Goal: Task Accomplishment & Management: Use online tool/utility

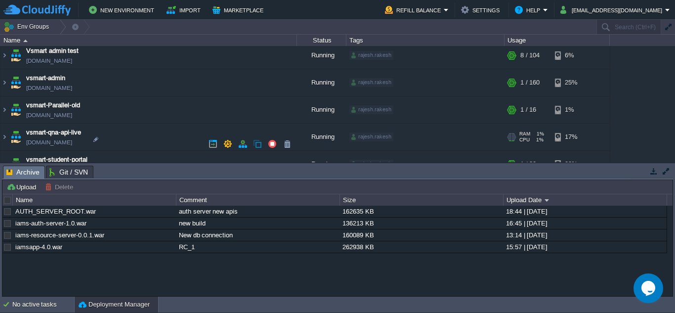
scroll to position [395, 0]
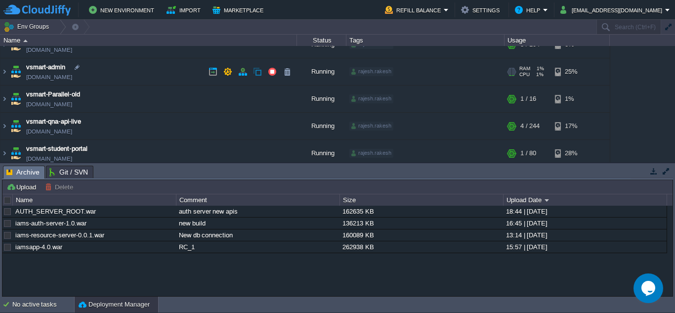
click at [144, 65] on td "vsmart-admin vsmart-admin.cloudjiffy.net" at bounding box center [148, 71] width 296 height 27
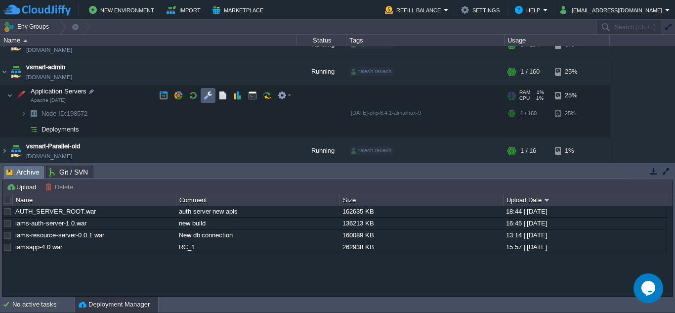
click at [204, 90] on td at bounding box center [208, 95] width 15 height 15
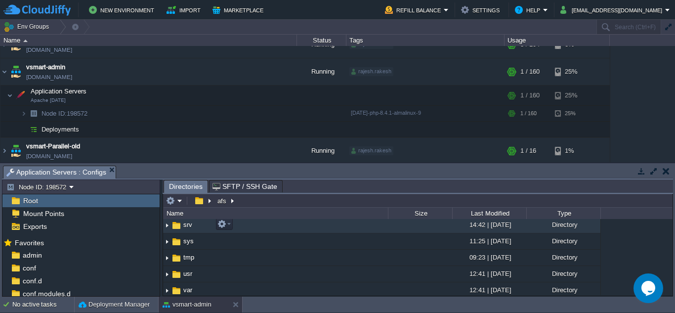
scroll to position [296, 0]
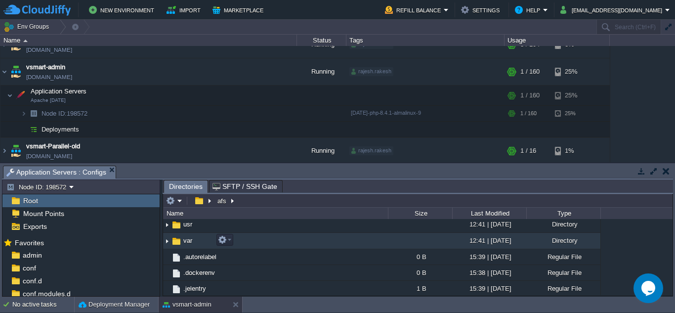
click at [259, 241] on td "var" at bounding box center [275, 241] width 225 height 16
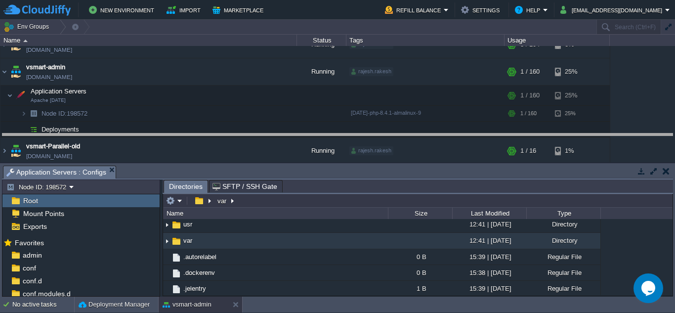
drag, startPoint x: 478, startPoint y: 177, endPoint x: 479, endPoint y: 133, distance: 44.0
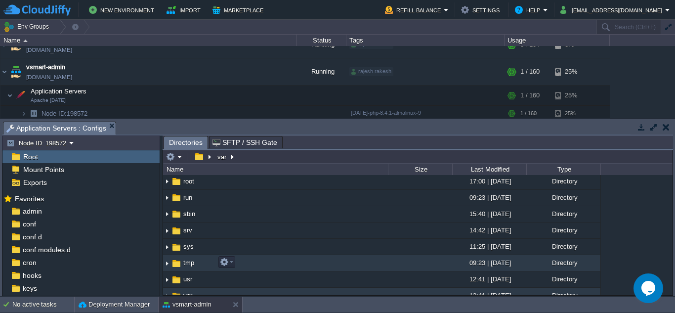
scroll to position [247, 0]
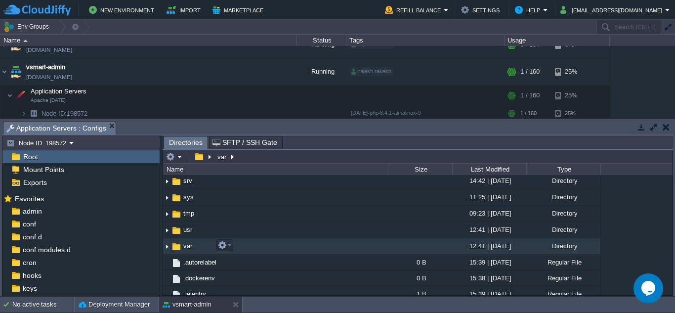
click at [291, 241] on td "var" at bounding box center [275, 246] width 225 height 16
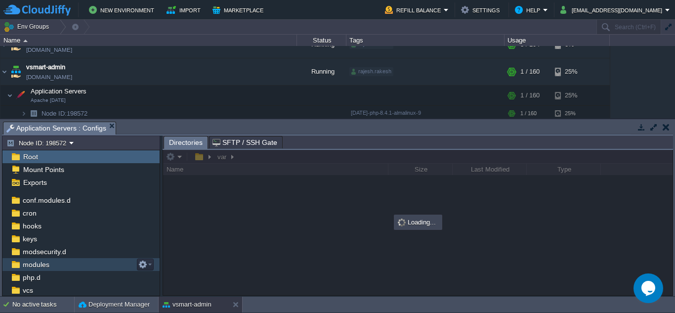
scroll to position [87, 0]
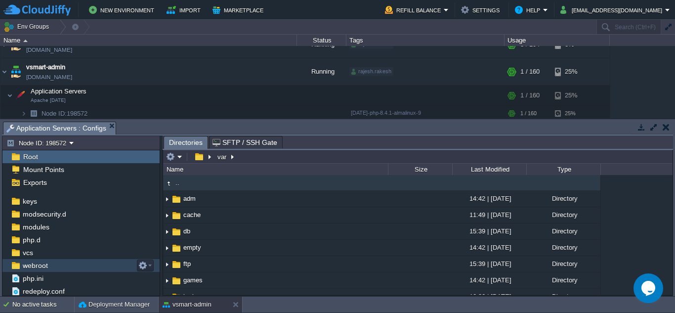
click at [61, 265] on div "webroot" at bounding box center [80, 265] width 157 height 13
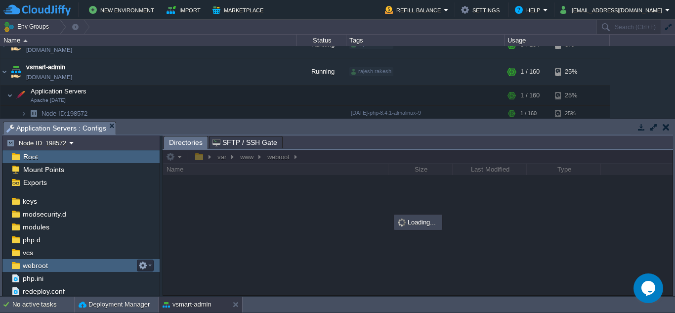
click at [61, 265] on div "webroot" at bounding box center [80, 265] width 157 height 13
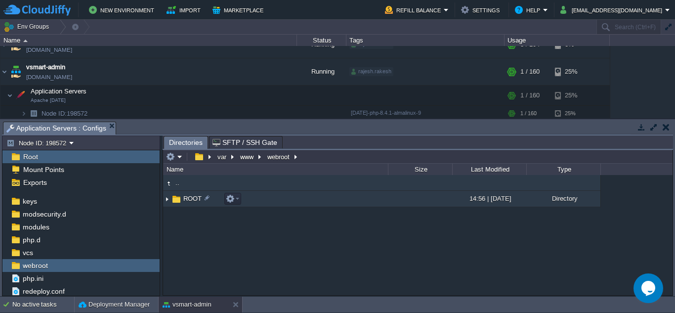
click at [270, 203] on td "ROOT" at bounding box center [275, 199] width 225 height 16
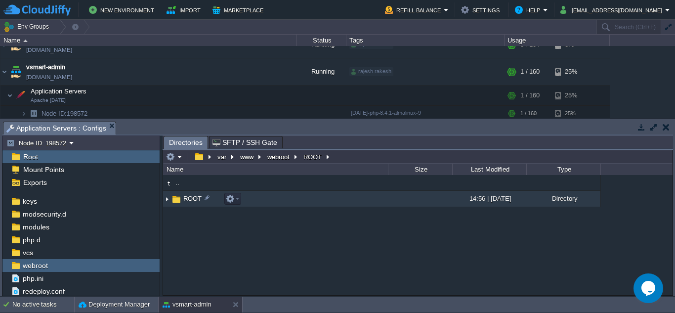
click at [270, 203] on td "ROOT" at bounding box center [275, 199] width 225 height 16
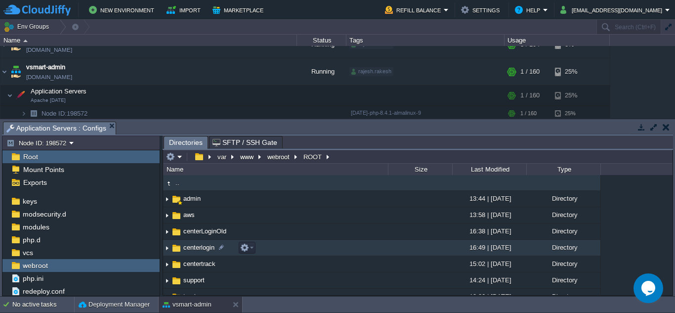
click at [269, 243] on td "centerlogin" at bounding box center [275, 248] width 225 height 16
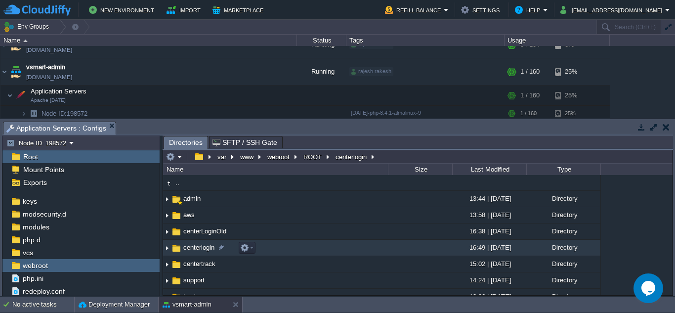
click at [269, 243] on td "centerlogin" at bounding box center [275, 248] width 225 height 16
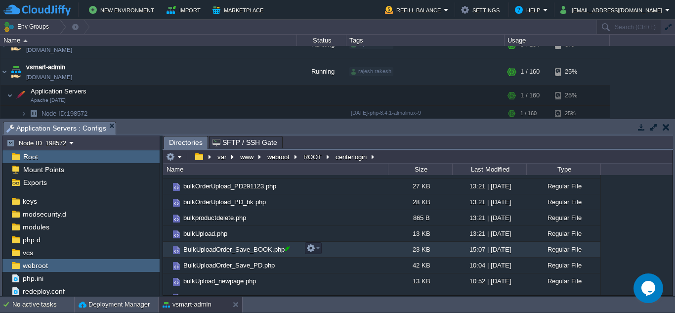
scroll to position [593, 0]
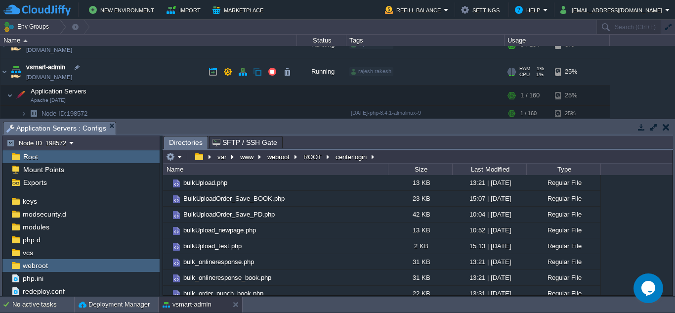
click at [128, 74] on td "vsmart-admin vsmart-admin.cloudjiffy.net" at bounding box center [148, 71] width 296 height 27
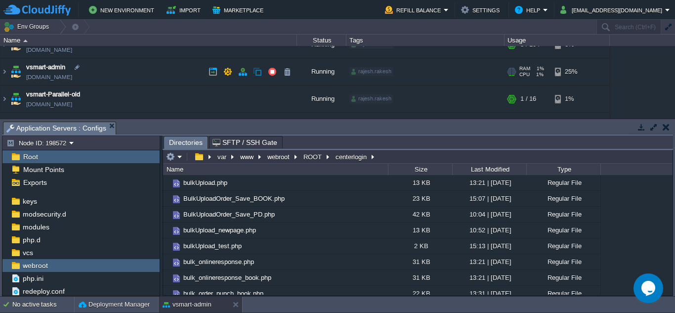
click at [128, 74] on td "vsmart-admin vsmart-admin.cloudjiffy.net" at bounding box center [148, 71] width 296 height 27
click at [106, 74] on td "vsmart-admin vsmart-admin.cloudjiffy.net" at bounding box center [148, 71] width 296 height 27
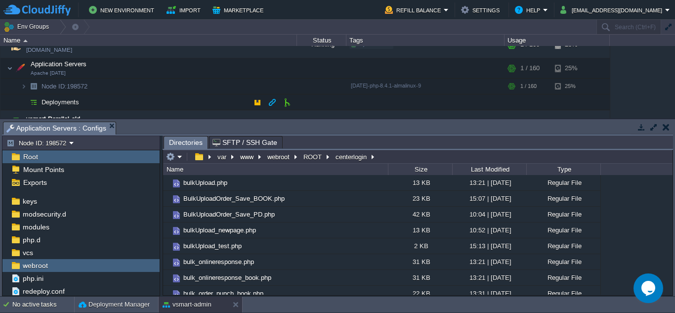
scroll to position [444, 0]
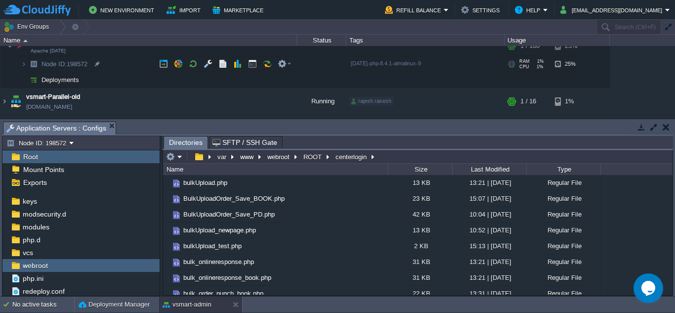
click at [118, 64] on td "Node ID: 198572" at bounding box center [148, 64] width 296 height 16
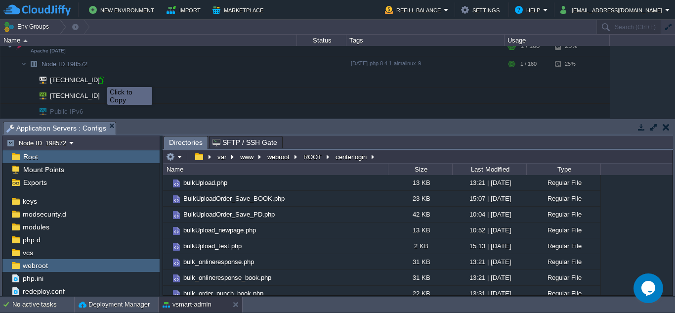
click at [100, 78] on div at bounding box center [101, 80] width 9 height 9
click at [100, 101] on td "[TECHNICAL_ID]" at bounding box center [148, 96] width 296 height 16
click at [103, 95] on div at bounding box center [101, 95] width 9 height 9
type input "[TECHNICAL_ID]"
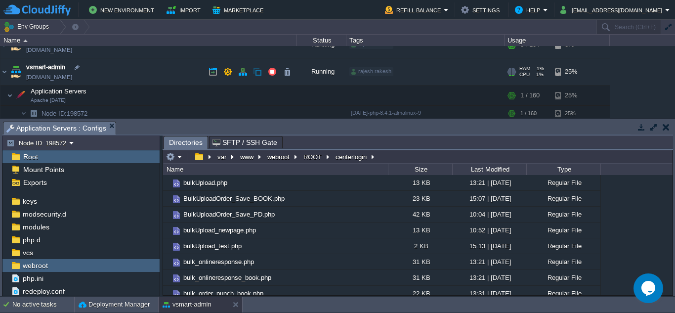
click at [117, 72] on td "vsmart-admin vsmart-admin.cloudjiffy.net" at bounding box center [148, 71] width 296 height 27
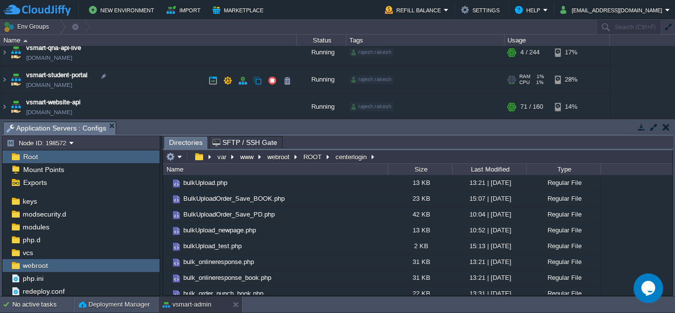
scroll to position [444, 0]
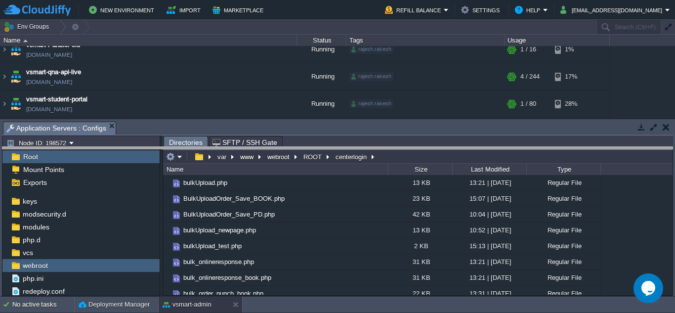
drag, startPoint x: 140, startPoint y: 123, endPoint x: 141, endPoint y: 149, distance: 25.7
click at [141, 149] on body "New Environment Import Marketplace Bonus ₹0.00 Upgrade Account Refill Balance S…" at bounding box center [337, 156] width 675 height 313
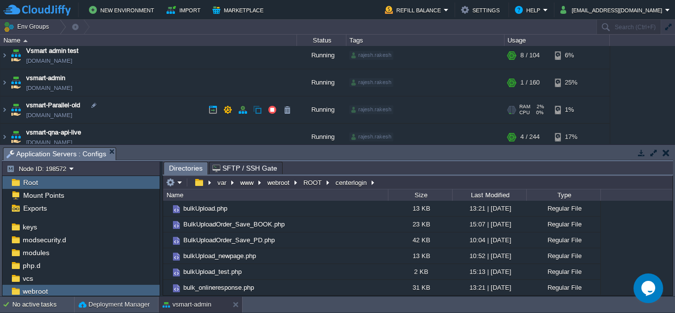
scroll to position [346, 0]
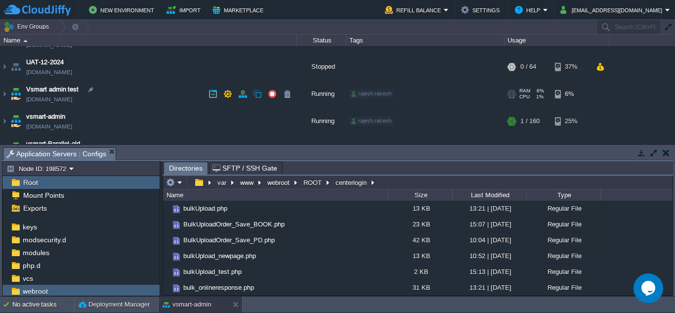
click at [164, 94] on td "Vsmart admin test vsmart-admin-new-7791723.cloudjiffy.net" at bounding box center [148, 93] width 296 height 27
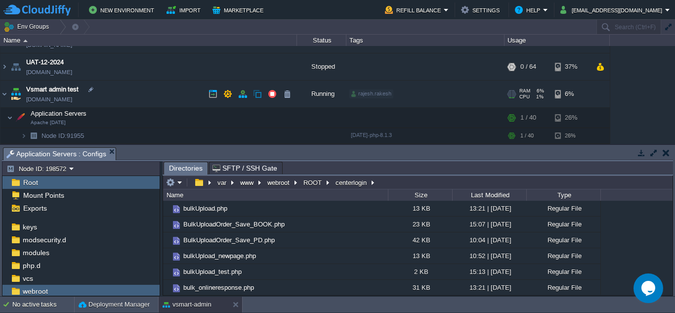
click at [164, 94] on td "Vsmart admin test vsmart-admin-new-7791723.cloudjiffy.net" at bounding box center [148, 93] width 296 height 27
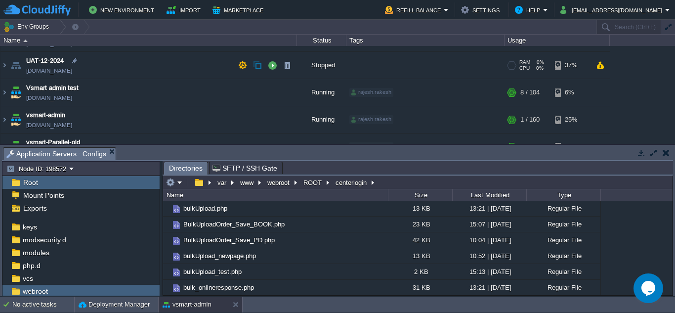
scroll to position [332, 0]
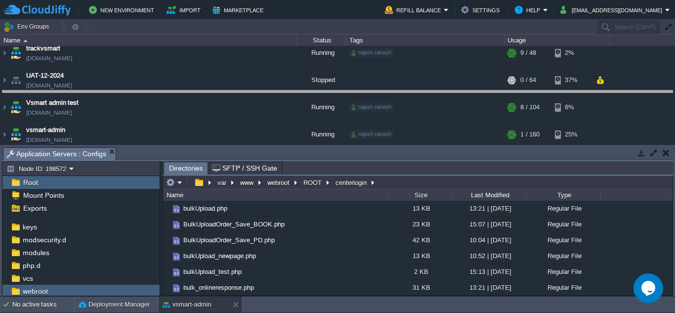
drag, startPoint x: 292, startPoint y: 157, endPoint x: 292, endPoint y: 90, distance: 66.2
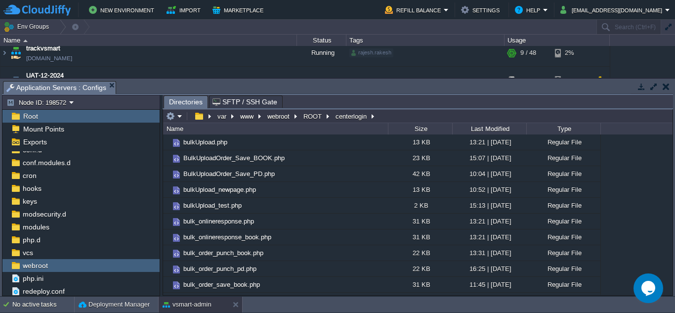
scroll to position [46, 0]
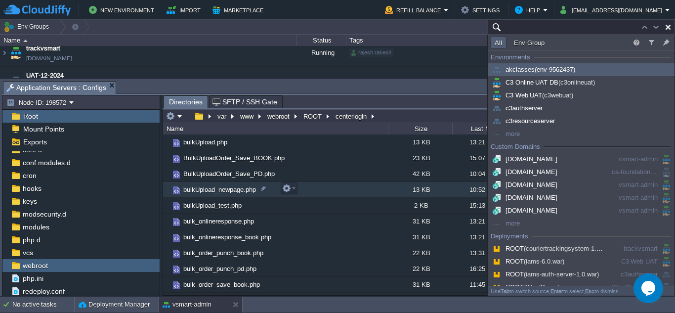
paste input "bulkConformationForBOOK.php"
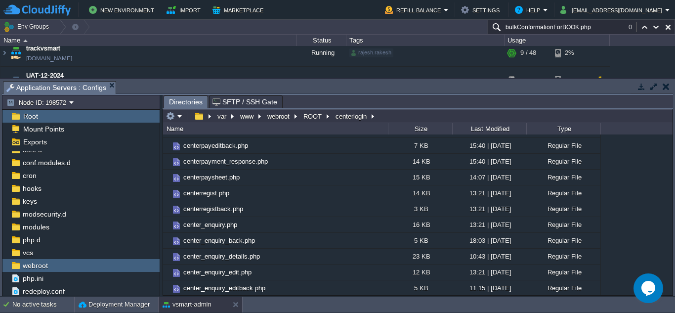
scroll to position [1037, 0]
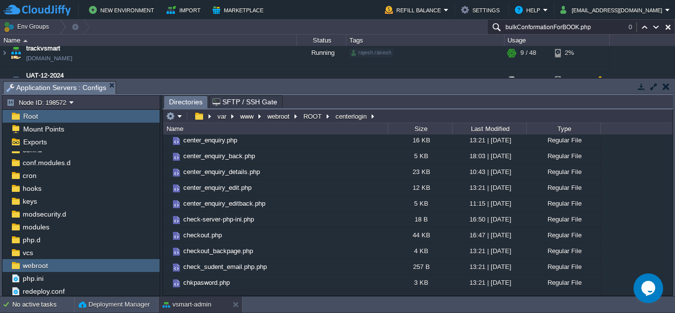
click at [666, 86] on button "button" at bounding box center [665, 86] width 7 height 9
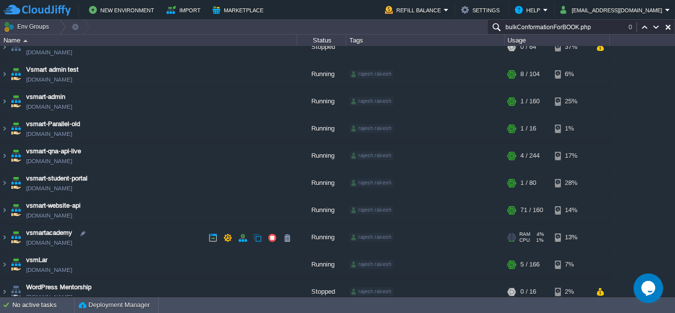
scroll to position [382, 0]
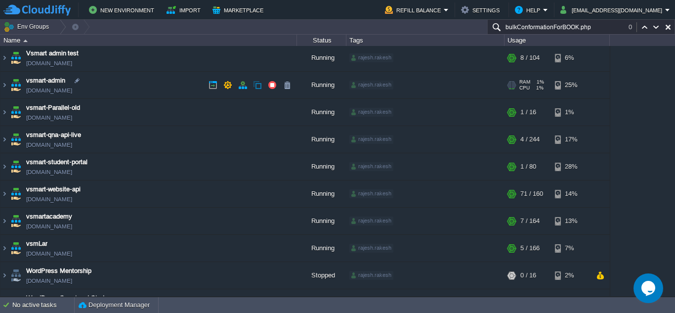
type input "bulkConformationForBOOK.php"
click at [127, 87] on td "vsmart-admin vsmart-admin.cloudjiffy.net" at bounding box center [148, 85] width 296 height 27
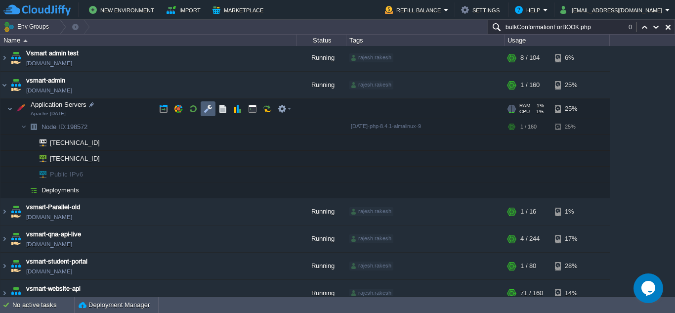
click at [212, 109] on td at bounding box center [208, 108] width 15 height 15
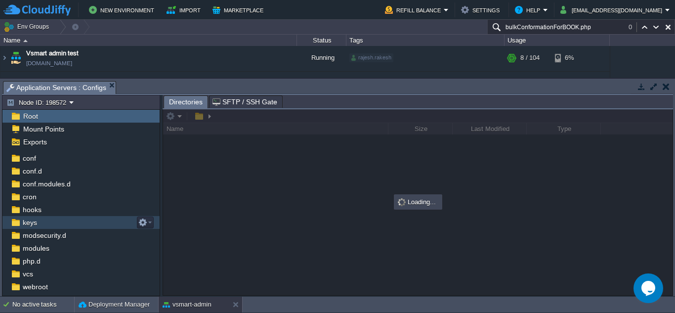
scroll to position [46, 0]
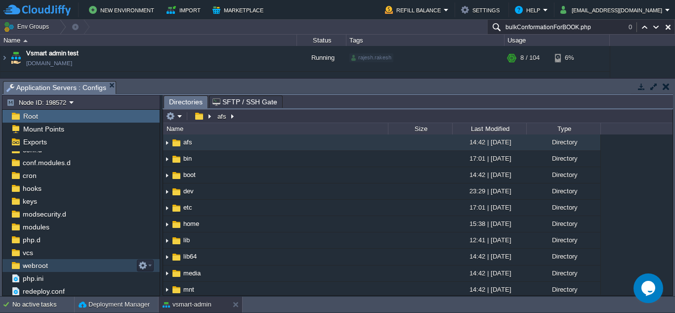
click at [70, 265] on div "webroot" at bounding box center [80, 265] width 157 height 13
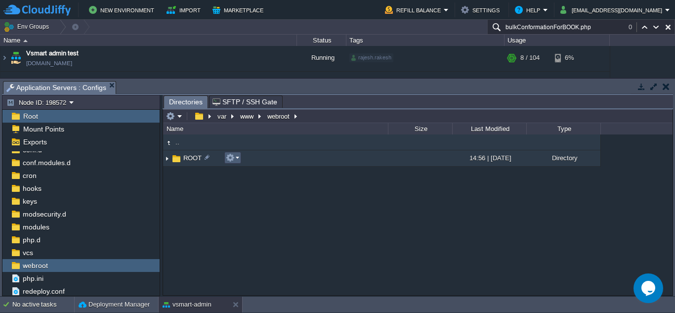
click at [237, 160] on em at bounding box center [232, 157] width 13 height 9
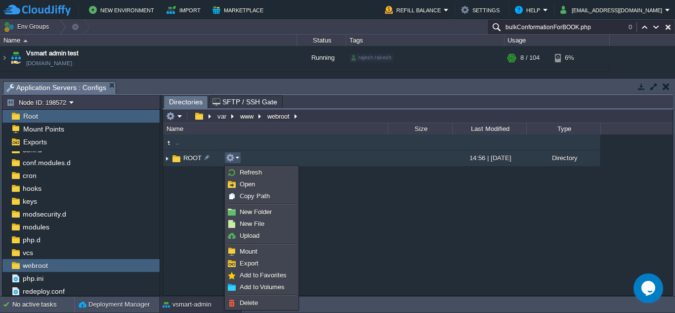
click at [285, 158] on td "ROOT" at bounding box center [275, 158] width 225 height 16
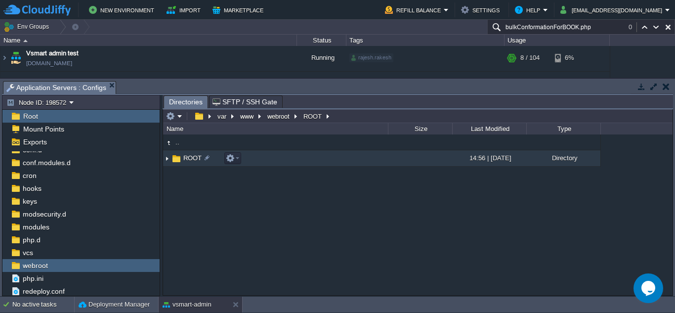
click at [285, 158] on td "ROOT" at bounding box center [275, 158] width 225 height 16
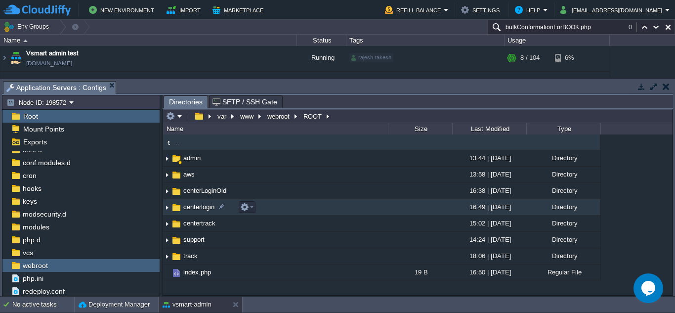
click at [273, 205] on td "centerlogin" at bounding box center [275, 207] width 225 height 16
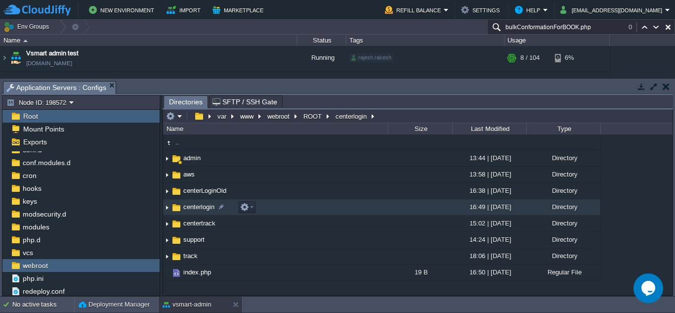
click at [273, 205] on td "centerlogin" at bounding box center [275, 207] width 225 height 16
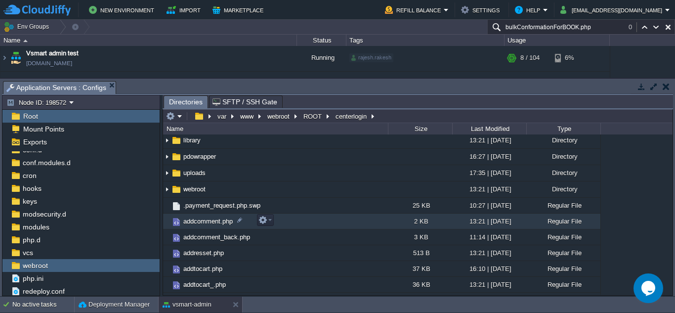
scroll to position [377, 0]
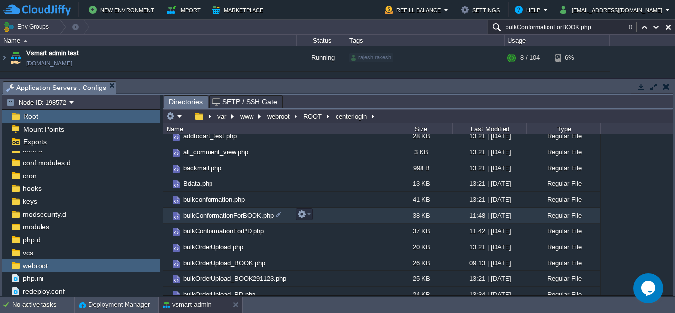
click at [325, 213] on td "bulkConformationForBOOK.php" at bounding box center [275, 215] width 225 height 16
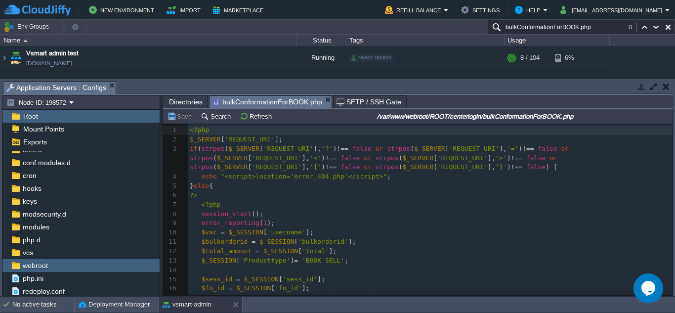
scroll to position [3, 0]
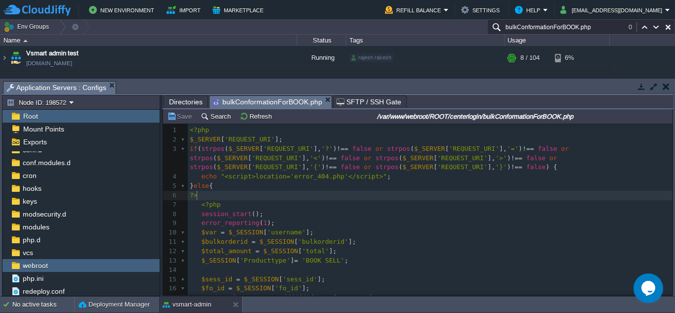
click at [269, 196] on pre "?>" at bounding box center [430, 195] width 484 height 9
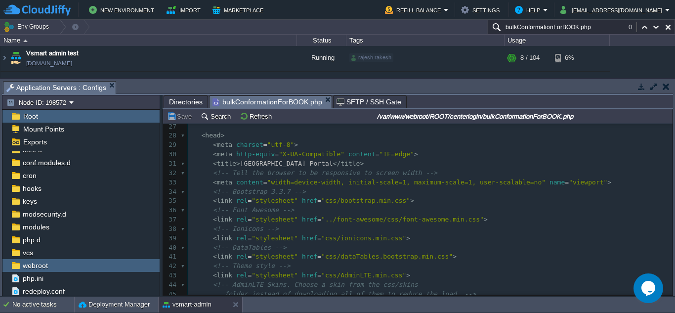
scroll to position [0, 0]
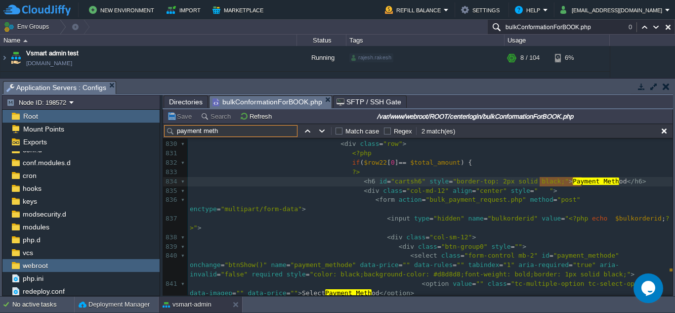
type input "payment meth"
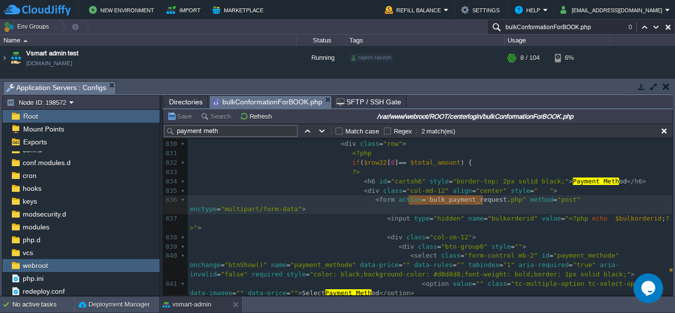
type textarea "bulk_payment_request.php"
click at [177, 100] on span "Directories" at bounding box center [186, 102] width 34 height 12
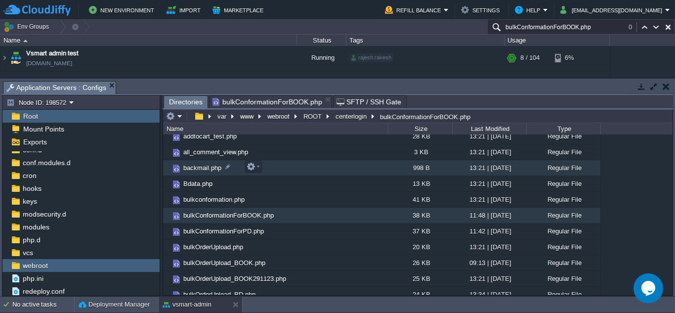
paste input "_payment_request"
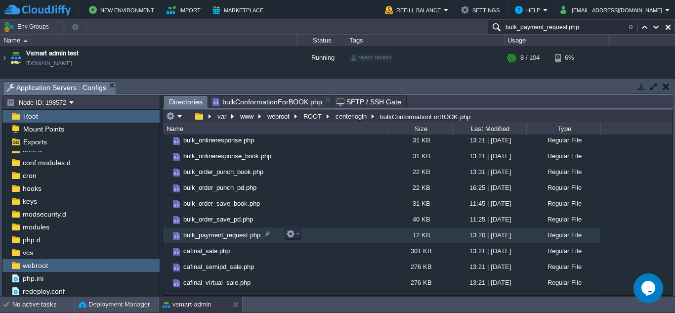
click at [309, 228] on td "bulk_payment_request.php" at bounding box center [275, 235] width 225 height 16
click at [313, 229] on td "bulk_payment_request.php" at bounding box center [275, 235] width 225 height 16
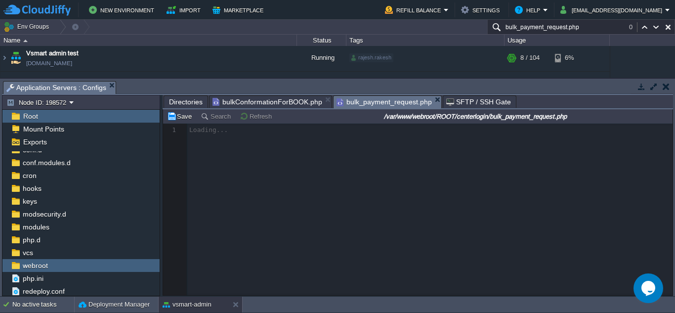
click at [299, 7] on td "New Environment Import Marketplace" at bounding box center [188, 9] width 370 height 15
click at [666, 26] on button "button" at bounding box center [667, 27] width 9 height 9
type input "Search (Ctrl+F)"
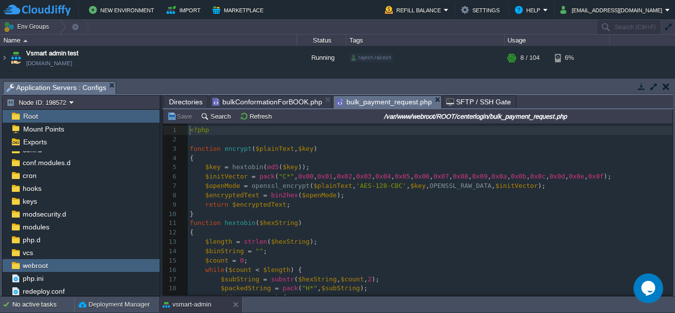
scroll to position [3, 0]
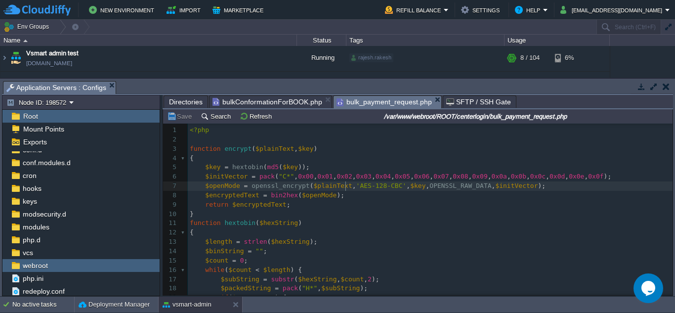
click at [346, 189] on div "264 1 <?php 2 ​ 3 function encrypt ( $plainText , $key ) 4 { 5 $key = hextobin …" at bounding box center [430, 255] width 484 height 261
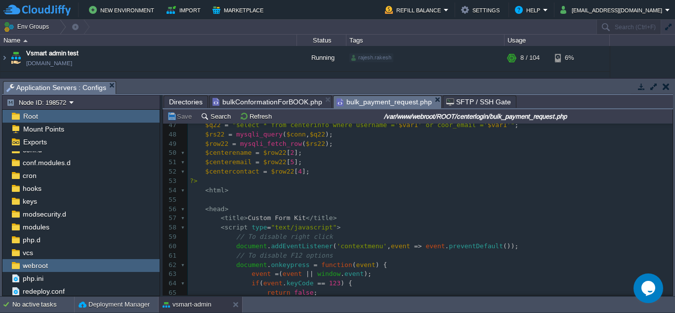
scroll to position [219, 0]
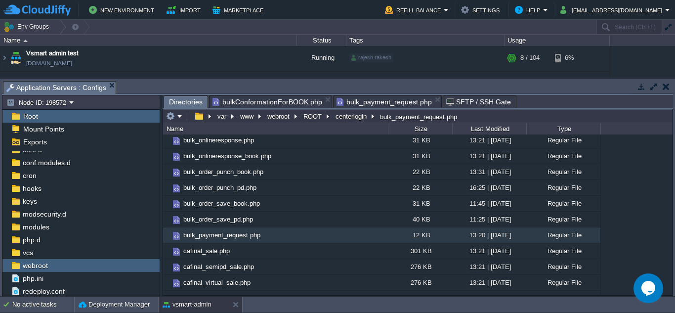
click at [177, 105] on span "Directories" at bounding box center [186, 102] width 34 height 12
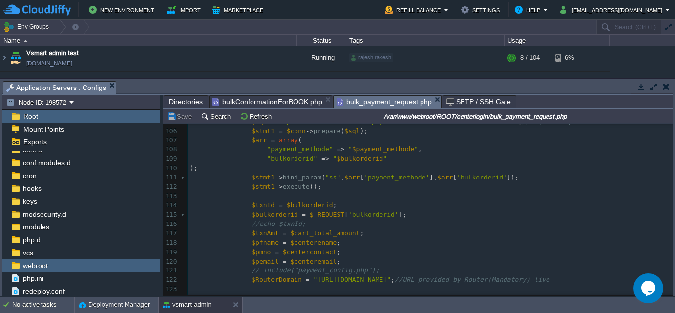
click at [375, 103] on span "bulk_payment_request.php" at bounding box center [383, 102] width 95 height 12
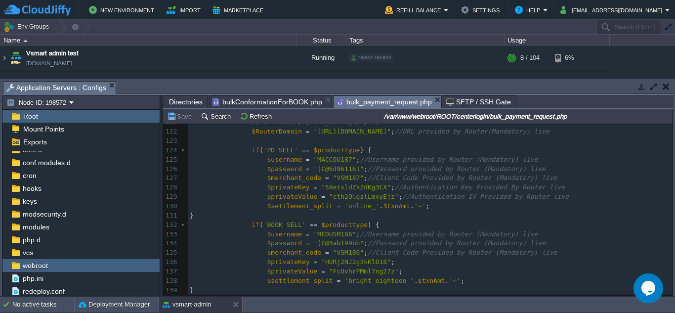
click at [317, 236] on div "264 { ... } 106 $stmt1 = $conn -> prepare ( $sql ); 107 $arr = array ( 108 "pay…" at bounding box center [430, 192] width 484 height 428
type textarea "MEDUSM186"
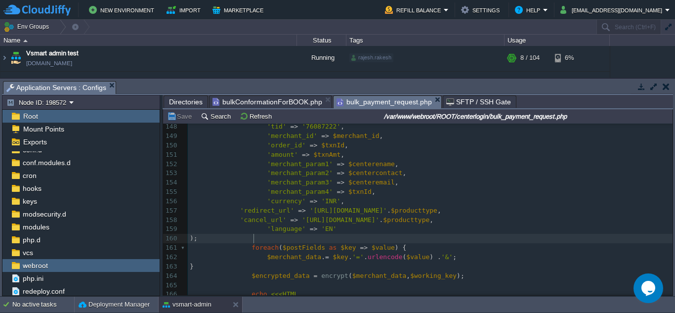
click at [308, 241] on pre ");" at bounding box center [430, 238] width 484 height 9
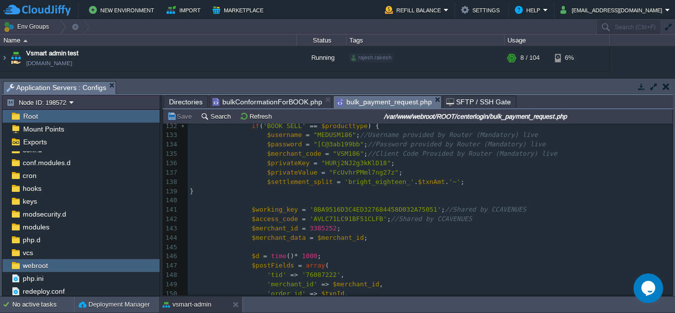
click at [379, 179] on span "'bright_eighteen_'" at bounding box center [379, 181] width 70 height 7
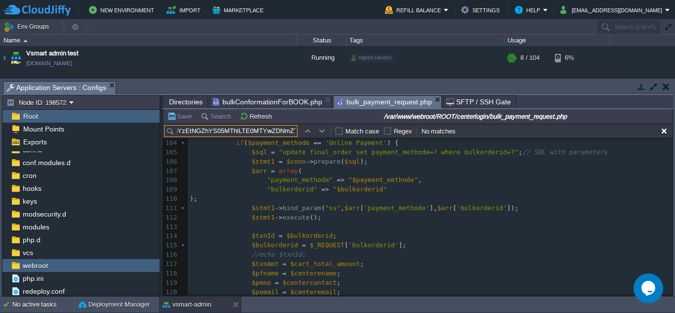
scroll to position [805, 0]
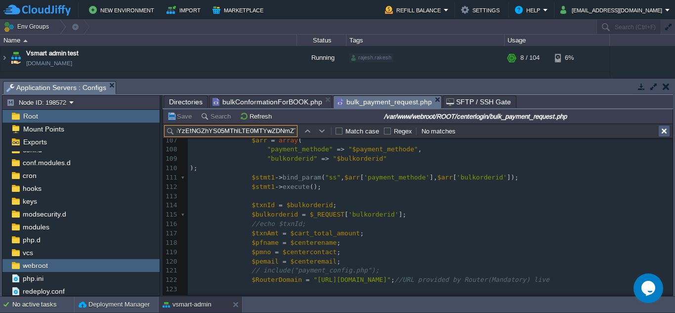
type input "YmFhNDVjOTU4NjI2OjAyZWY1NGQyLTlhYzEtNGZhYS05MThlLTE0MTYwZDNmZTkyYg"
click at [665, 127] on button "button" at bounding box center [663, 130] width 9 height 9
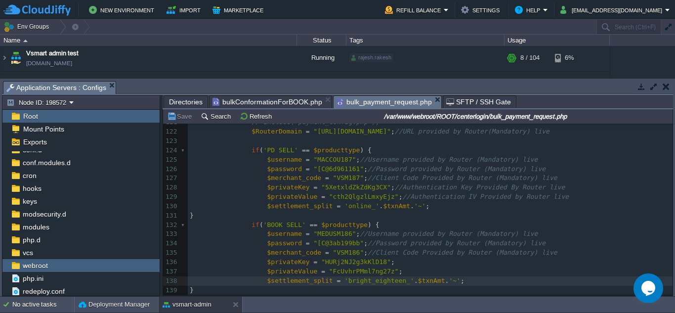
scroll to position [965, 0]
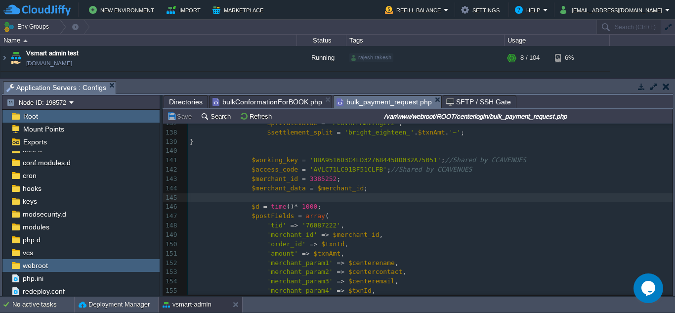
click at [331, 197] on pre "​" at bounding box center [430, 197] width 484 height 9
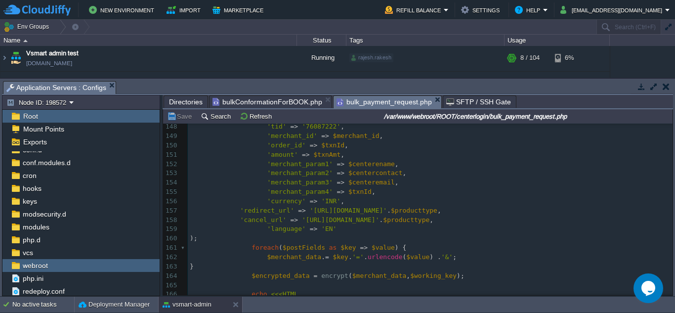
click at [264, 237] on pre ");" at bounding box center [430, 238] width 484 height 9
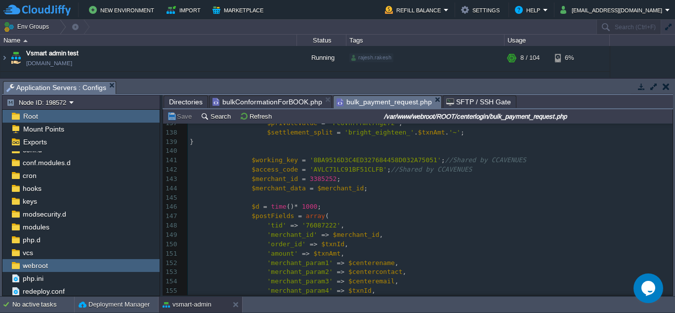
scroll to position [1038, 0]
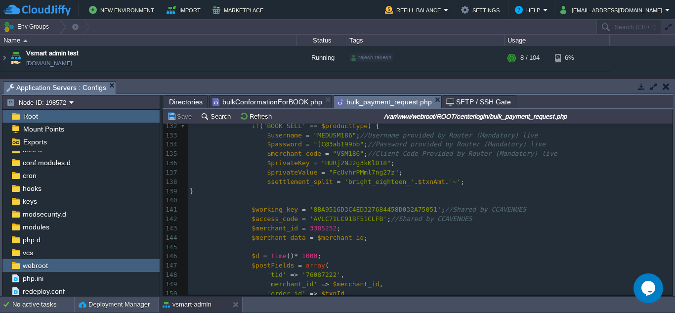
type textarea "-"
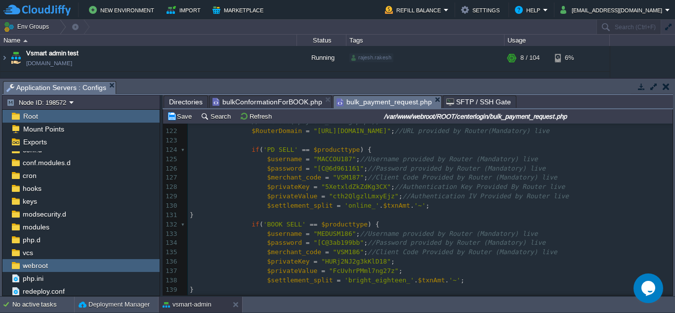
scroll to position [938, 0]
click at [454, 206] on pre "$settlement_split = 'online_' . $txnAmt . '~' ;" at bounding box center [430, 205] width 484 height 9
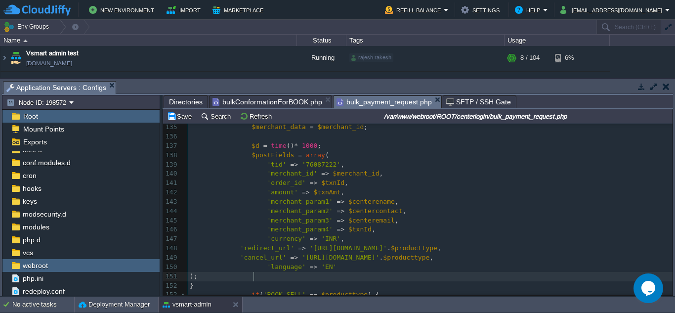
scroll to position [1050, 0]
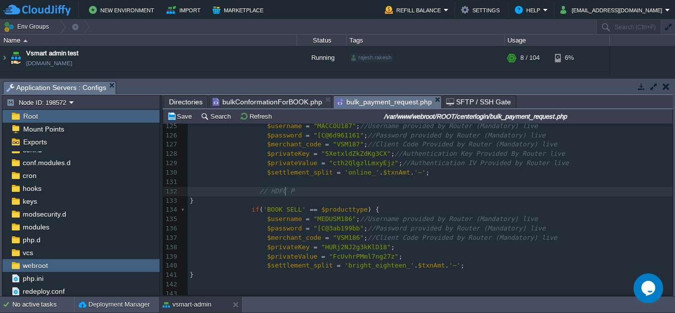
type textarea "// HDFC PG"
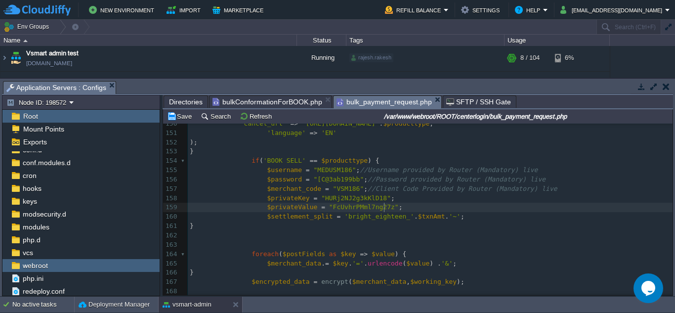
click at [482, 213] on pre "$settlement_split = 'bright_eighteen_' . $txnAmt . '~' ;" at bounding box center [430, 216] width 484 height 9
click at [472, 216] on pre "$settlement_split = 'bright_eighteen_' . $txnAmt . '~' ;" at bounding box center [430, 216] width 484 height 9
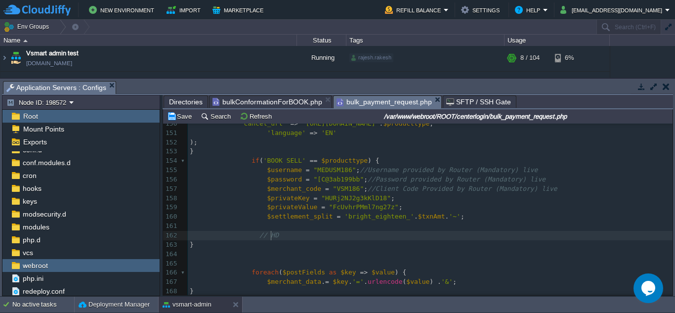
type textarea "// HDFG"
type textarea "C PG"
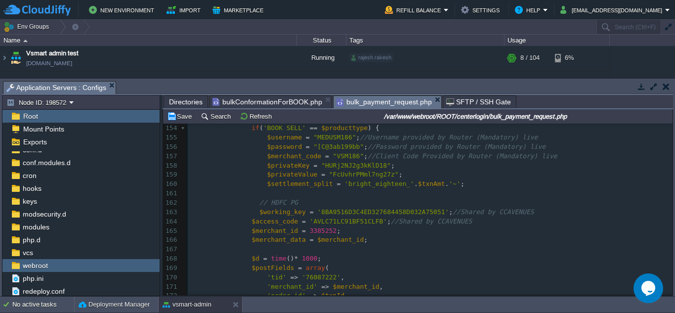
click at [349, 209] on div "xxxxxxxxxx ); 140 'tid' => '76087222' , 141 'merchant_id' => $merchant_id , 142…" at bounding box center [430, 272] width 484 height 559
type textarea "8BA9516D3C4ED327684458D032A75051"
click at [341, 221] on div "xxxxxxxxxx ); 140 'tid' => '76087222' , 141 'merchant_id' => $merchant_id , 142…" at bounding box center [430, 272] width 484 height 559
type textarea "AVLC71LC91BF51CLFB"
click at [306, 229] on div "xxxxxxxxxx ); 140 'tid' => '76087222' , 141 'merchant_id' => $merchant_id , 142…" at bounding box center [430, 272] width 484 height 559
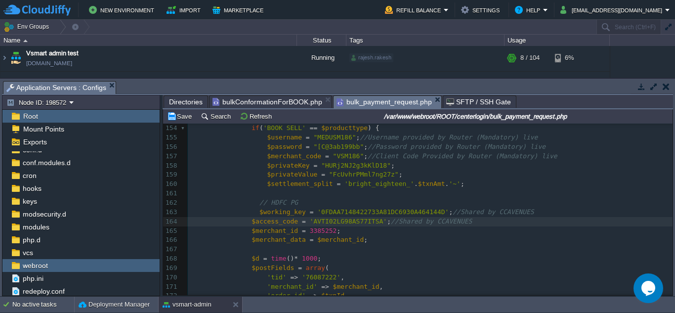
type textarea "3385252"
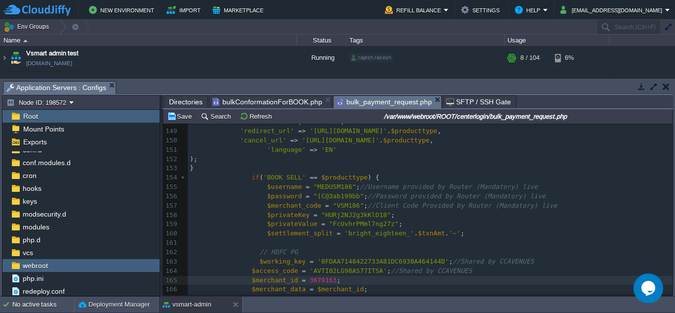
scroll to position [1212, 0]
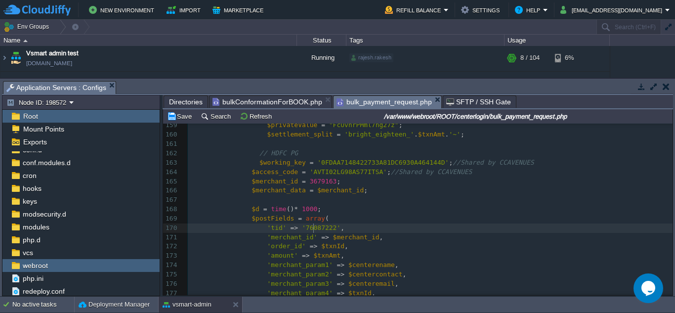
click at [312, 231] on span "'76087222'" at bounding box center [321, 227] width 39 height 7
type textarea "76087222"
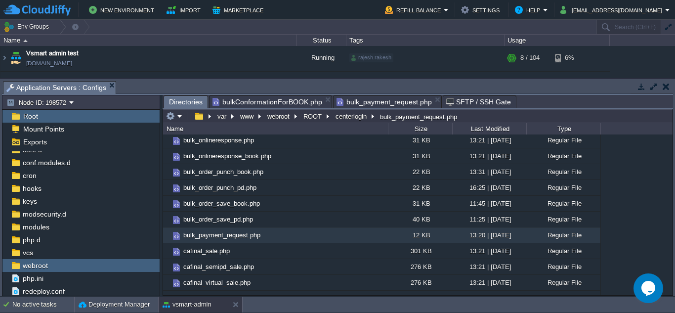
click at [171, 99] on span "Directories" at bounding box center [186, 102] width 34 height 12
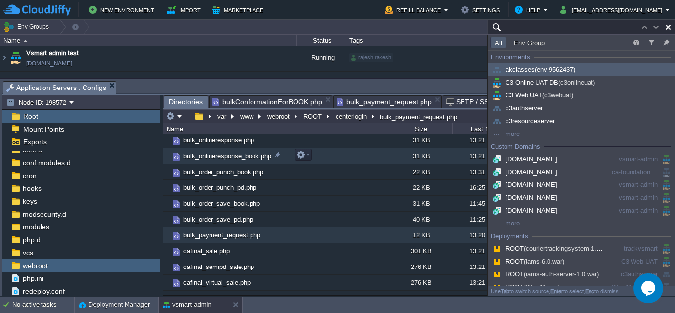
paste input "onlineresponse_Receipt.php"
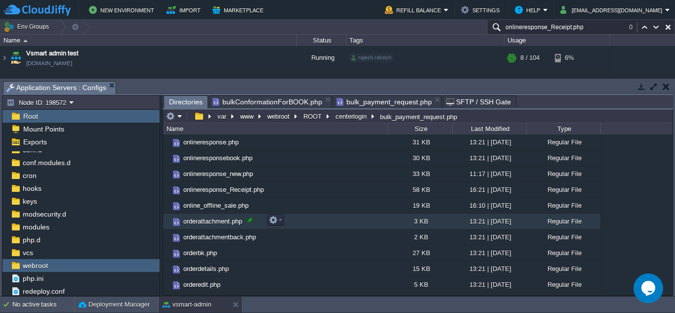
scroll to position [1760, 0]
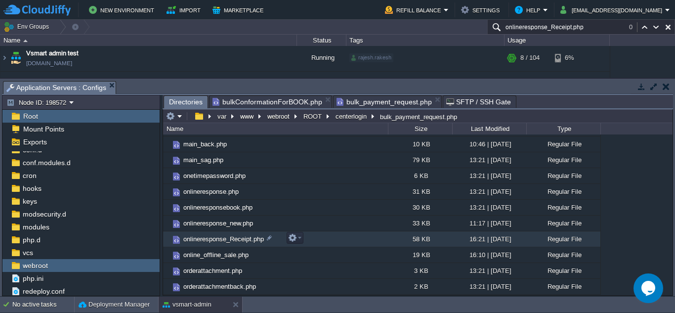
type input "onlineresponse_Receipt.php"
click at [337, 238] on td "onlineresponse_Receipt.php" at bounding box center [275, 239] width 225 height 16
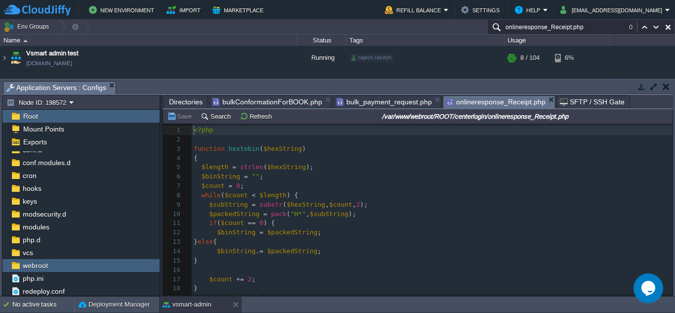
scroll to position [3, 0]
click at [319, 175] on pre "$binString = "" ;" at bounding box center [432, 176] width 481 height 9
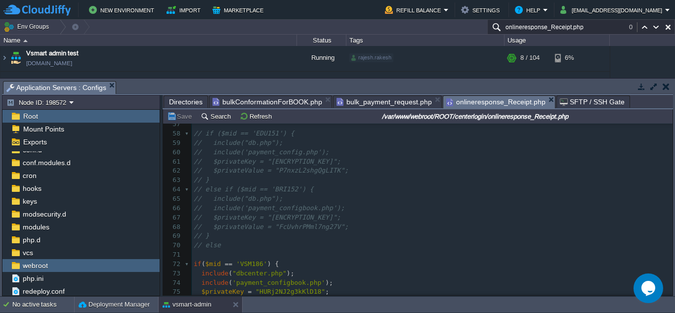
scroll to position [543, 0]
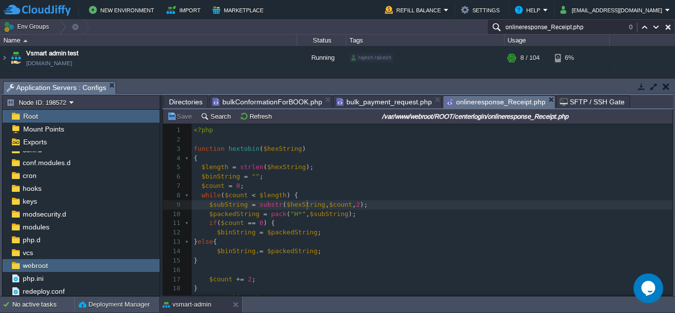
click at [305, 205] on span "$hexString" at bounding box center [305, 204] width 39 height 7
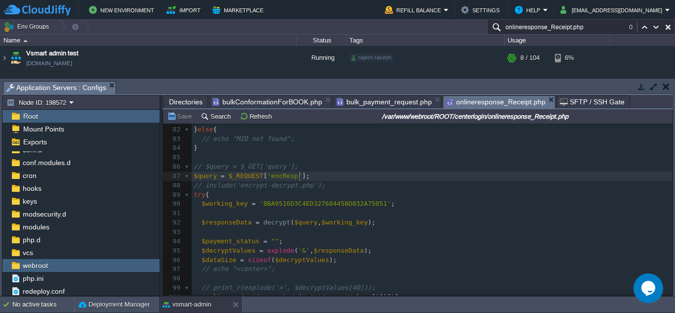
click at [324, 177] on pre "$query = $_REQUEST [ 'encResp' ];" at bounding box center [432, 175] width 481 height 9
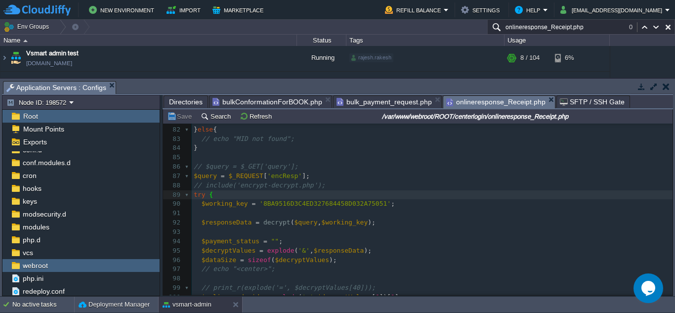
click at [327, 187] on pre "// include('encrypt-decrypt.php');" at bounding box center [432, 185] width 481 height 9
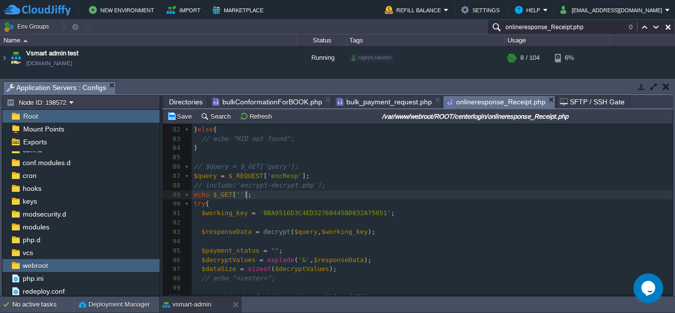
type textarea "echo $_GET[''];"
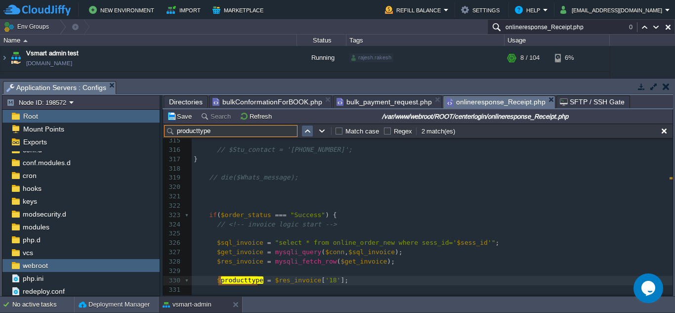
type input "producttype"
click at [305, 133] on button "button" at bounding box center [307, 130] width 9 height 9
type textarea "producttype"
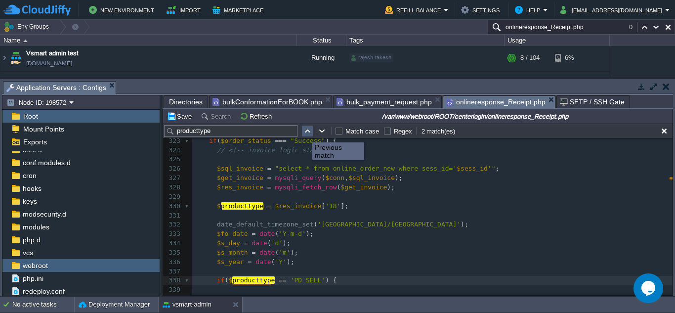
click at [305, 133] on button "button" at bounding box center [307, 130] width 9 height 9
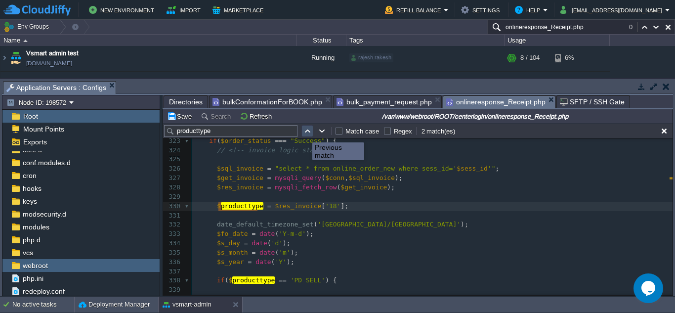
click at [305, 133] on button "button" at bounding box center [307, 130] width 9 height 9
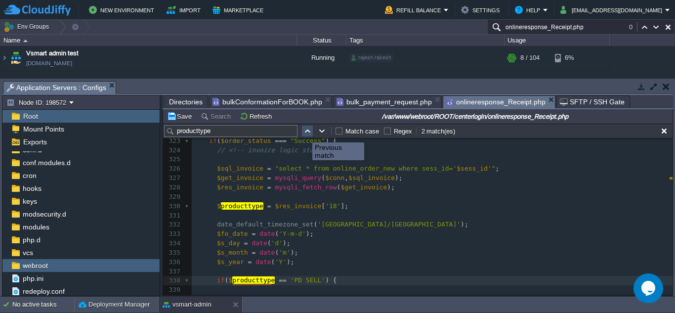
click at [305, 133] on button "button" at bounding box center [307, 130] width 9 height 9
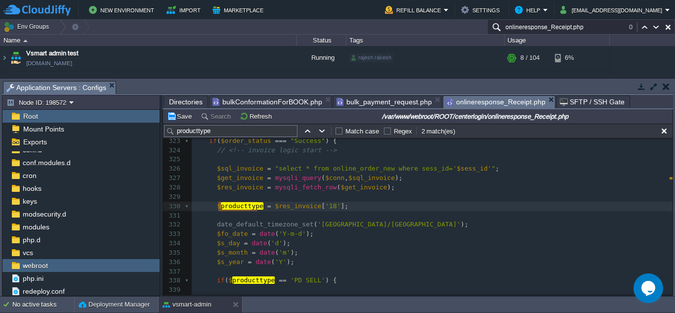
click at [466, 188] on pre "$res_invoice = mysqli_fetch_row ( $get_invoice );" at bounding box center [432, 187] width 481 height 9
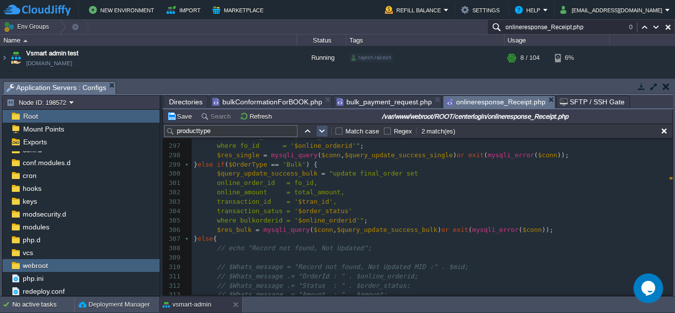
click at [319, 128] on button "button" at bounding box center [322, 130] width 9 height 9
type textarea "producttype"
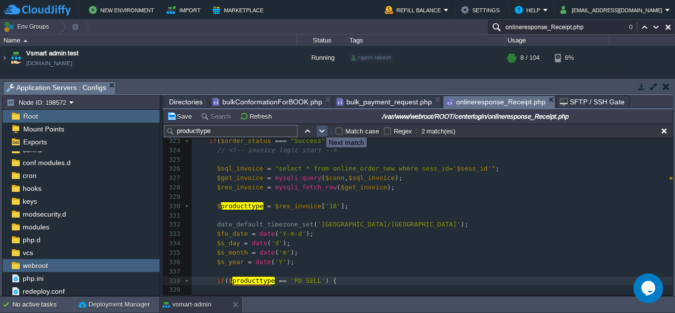
click at [319, 128] on button "button" at bounding box center [322, 130] width 9 height 9
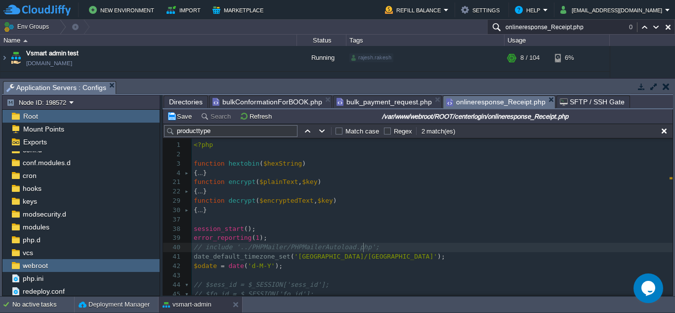
click at [385, 244] on pre "// include '../PHPMailer/PHPMailerAutoload.php';" at bounding box center [432, 246] width 481 height 9
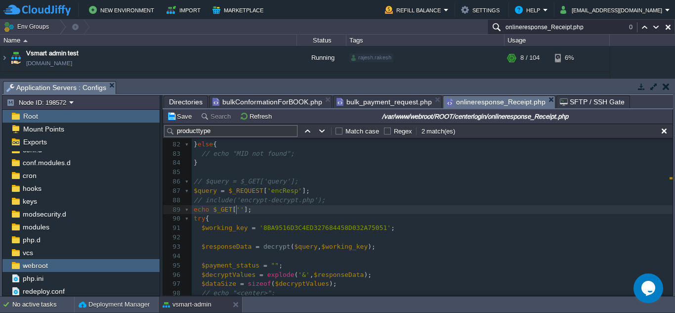
click at [236, 209] on div "x // include '../PHPMailer/PHPMailerAutoload.php'; 71 ​ 72 if ( $mid == 'VSM186…" at bounding box center [432, 223] width 481 height 372
click at [307, 212] on pre "echo $_GET [ ' producttype ' ];" at bounding box center [432, 209] width 481 height 9
click at [186, 117] on button "Save" at bounding box center [181, 116] width 28 height 9
click at [302, 214] on pre "echo $_GET [ ' producttype ' ];" at bounding box center [432, 209] width 481 height 9
click at [201, 211] on div "x // include '../PHPMailer/PHPMailerAutoload.php'; 71 ​ 72 if ( $mid == 'VSM186…" at bounding box center [432, 223] width 481 height 372
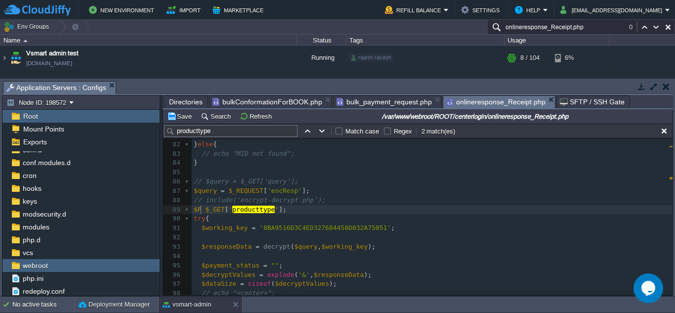
type textarea "$Pr"
type textarea "product_T"
type textarea "type_get ="
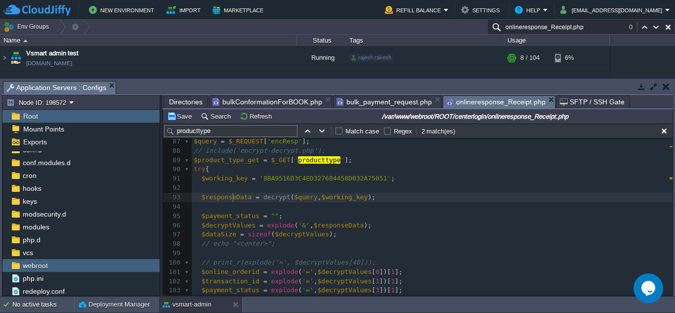
click at [232, 196] on div "x // include '../PHPMailer/PHPMailerAutoload.php'; 71 ​ 72 if ( $mid == 'VSM186…" at bounding box center [432, 183] width 481 height 391
type textarea "$responseData"
click at [231, 177] on div "x // include '../PHPMailer/PHPMailerAutoload.php'; 71 ​ 72 if ( $mid == 'VSM186…" at bounding box center [432, 183] width 481 height 391
type textarea "$working_key"
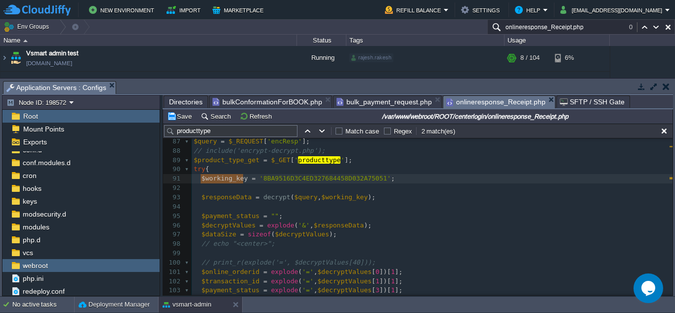
click at [219, 160] on div "x // include '../PHPMailer/PHPMailerAutoload.php'; 71 ​ 72 if ( $mid == 'VSM186…" at bounding box center [432, 183] width 481 height 391
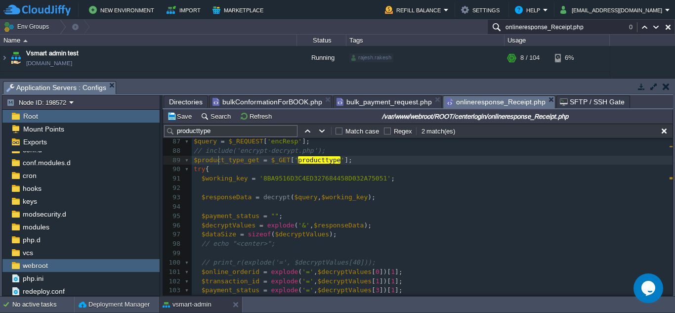
type textarea "$product_type_get"
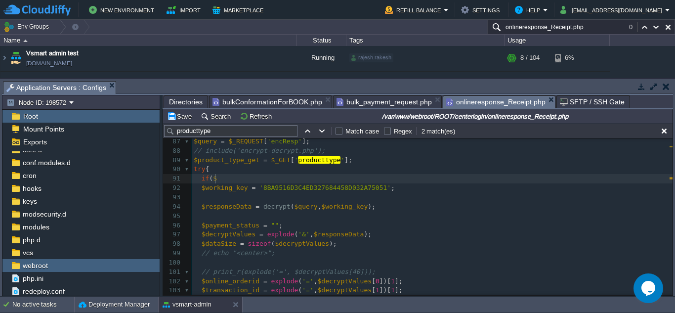
paste textarea ")"
type textarea "if($){}"
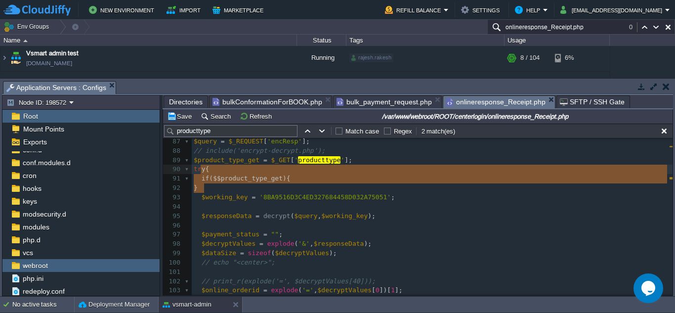
type textarea "if($$product_type_get){ }"
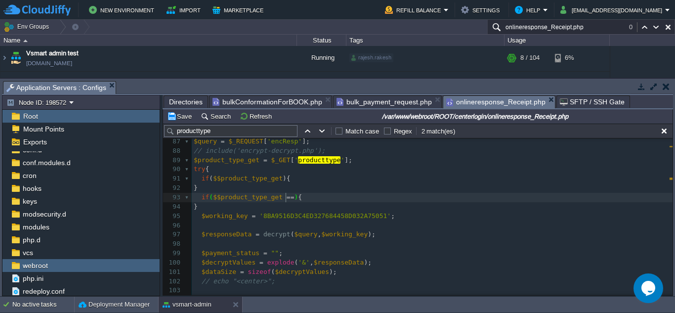
type textarea "==="
type textarea "\"
type textarea "''"
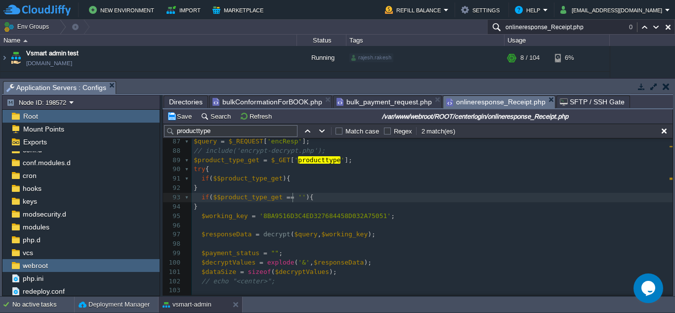
paste textarea "0"
click at [319, 198] on div "x // include '../PHPMailer/PHPMailerAutoload.php'; 71 ​ 72 if ( $mid == 'VSM186…" at bounding box center [432, 202] width 481 height 428
type textarea "%20"
type textarea "BOOK SELL"
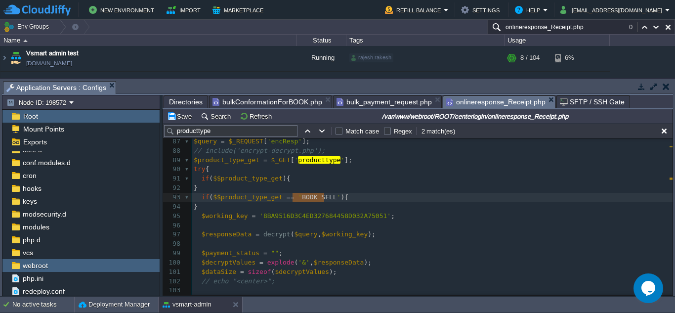
click at [274, 175] on pre "if ( $$product_type_get ){" at bounding box center [432, 178] width 481 height 9
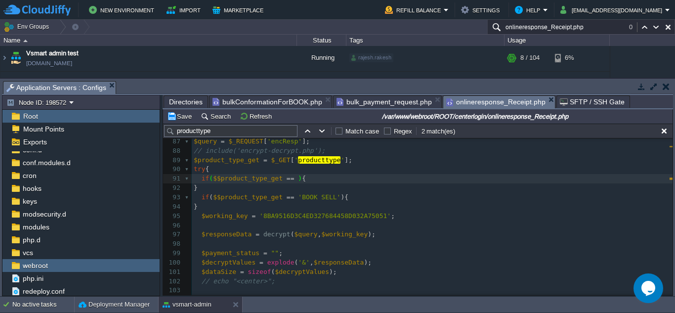
scroll to position [3, 18]
paste textarea "'"
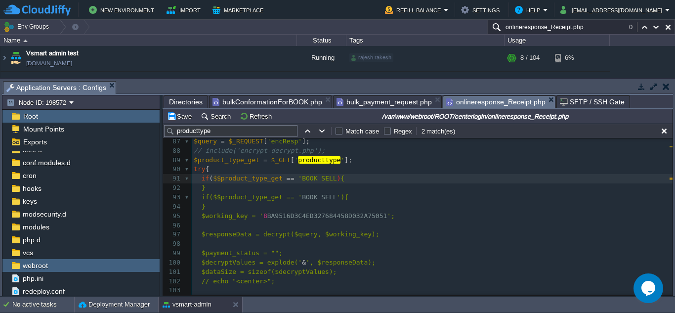
type textarea "== ''"
click at [303, 217] on div "x // include '../PHPMailer/PHPMailerAutoload.php'; 71 ​ 72 if ( $mid == 'VSM186…" at bounding box center [432, 202] width 481 height 428
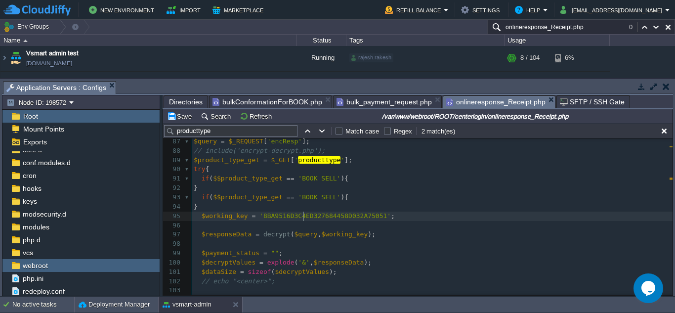
type textarea "$working_key = '8BA9516D3C4ED327684458D032A75051';"
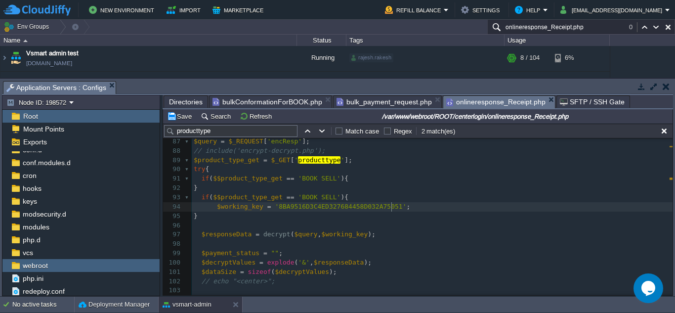
click at [373, 99] on span "bulk_payment_request.php" at bounding box center [383, 102] width 95 height 12
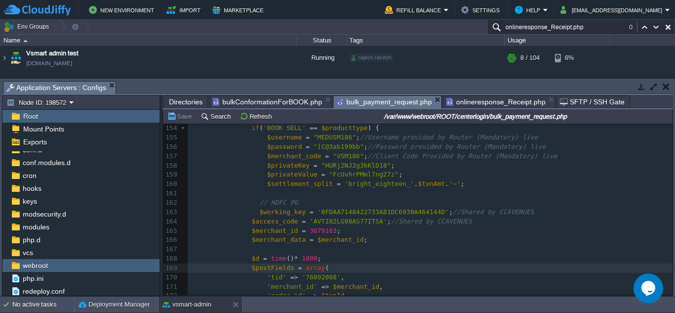
scroll to position [1190, 0]
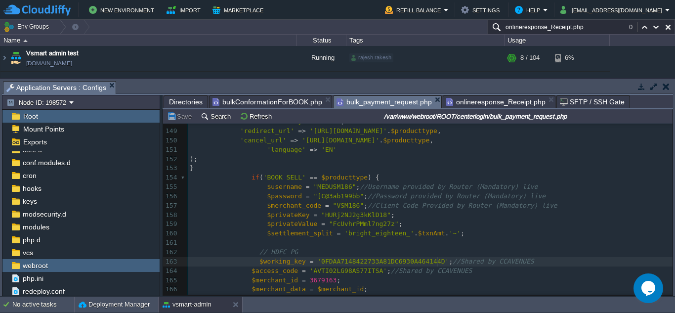
click at [437, 260] on div "xxxxxxxxxx ); 138 $d = time () * 1000 ; 139 $postFields = array ( 140 'tid' => …" at bounding box center [430, 252] width 484 height 456
click at [430, 260] on div "xxxxxxxxxx ); 138 $d = time () * 1000 ; 139 $postFields = array ( 140 'tid' => …" at bounding box center [430, 252] width 484 height 456
type textarea "$working_key = '0FDAA7148422733A81DC6930A464144D';"
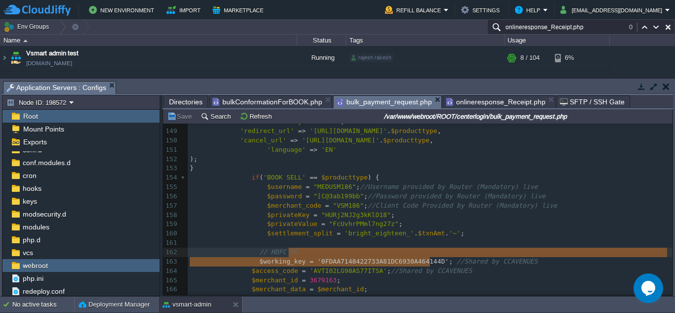
click at [468, 103] on span "onlineresponse_Receipt.php" at bounding box center [495, 102] width 99 height 12
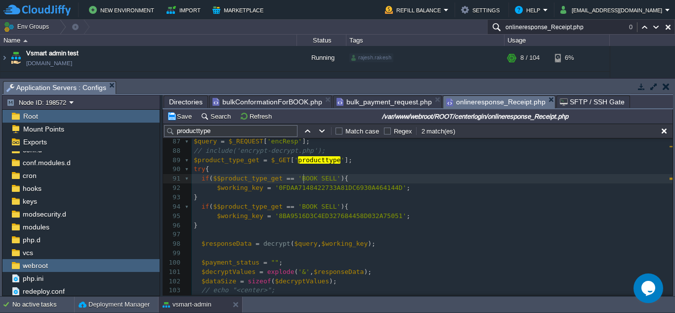
click at [304, 177] on div "x // include '../PHPMailer/PHPMailerAutoload.php'; 71 ​ 72 if ( $mid == 'VSM186…" at bounding box center [432, 207] width 481 height 438
type textarea "BOOK"
click at [300, 207] on div "x // include '../PHPMailer/PHPMailerAutoload.php'; 71 ​ 72 if ( $mid == 'VSM186…" at bounding box center [432, 207] width 481 height 438
type textarea "PD"
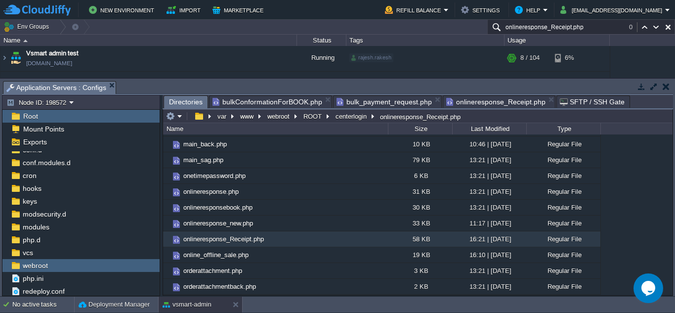
click at [192, 102] on span "Directories" at bounding box center [186, 102] width 34 height 12
click at [224, 100] on span "bulkConformationForBOOK.php" at bounding box center [267, 102] width 110 height 12
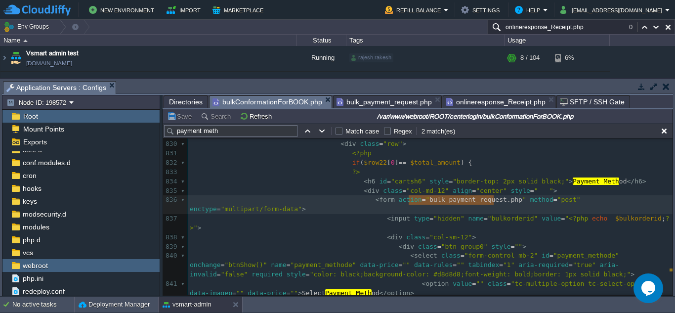
click at [372, 104] on span "bulk_payment_request.php" at bounding box center [383, 102] width 95 height 12
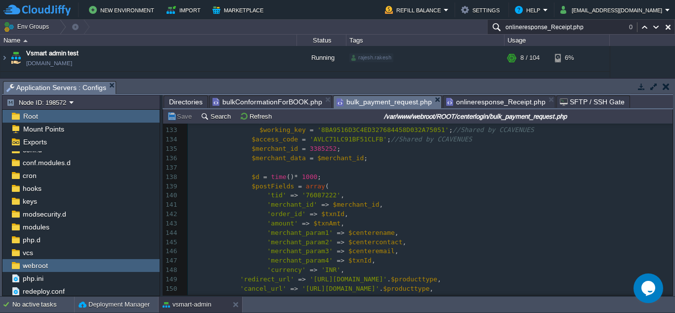
scroll to position [1076, 0]
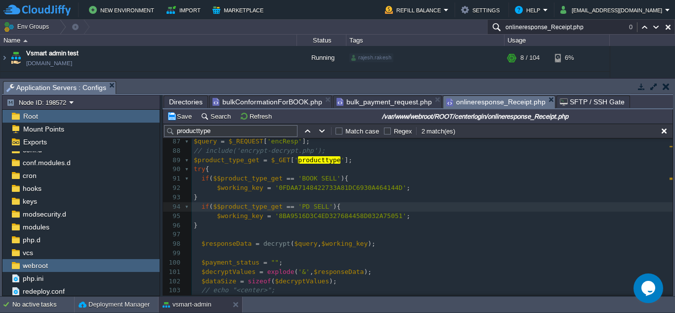
click at [457, 100] on span "onlineresponse_Receipt.php" at bounding box center [495, 102] width 99 height 12
click at [169, 111] on div "Save Search Refresh /var/www/webroot/ROOT/centerlogin/onlineresponse_Receipt.php" at bounding box center [417, 116] width 509 height 14
click at [174, 114] on button "Save" at bounding box center [181, 116] width 28 height 9
click at [273, 239] on pre "​" at bounding box center [432, 234] width 481 height 9
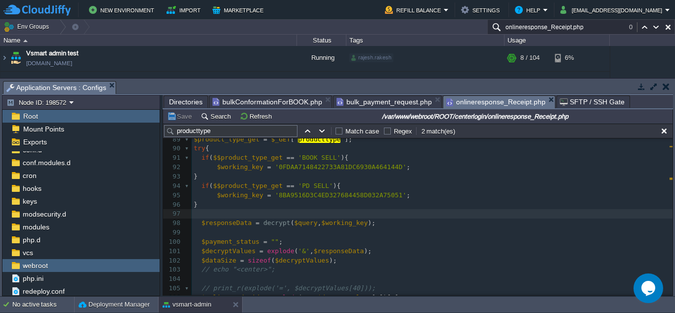
scroll to position [592, 0]
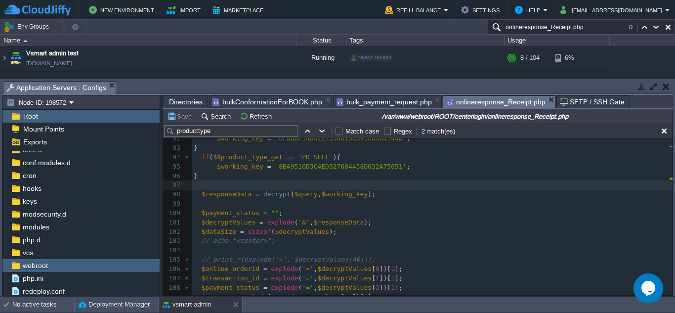
click at [207, 197] on div "x // include '../PHPMailer/PHPMailerAutoload.php'; 71 ​ 72 if ( $mid == 'VSM186…" at bounding box center [432, 157] width 481 height 438
click at [201, 195] on div "x // include '../PHPMailer/PHPMailerAutoload.php'; 71 ​ 72 if ( $mid == 'VSM186…" at bounding box center [432, 161] width 481 height 447
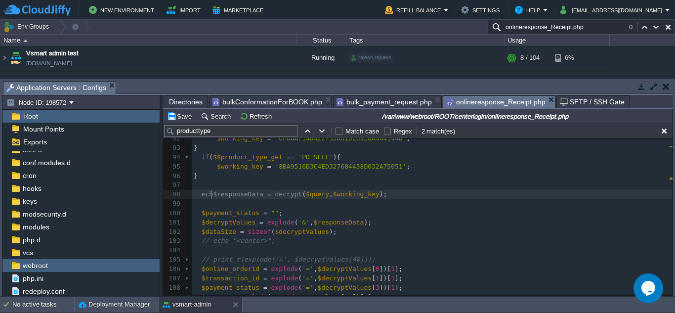
type textarea "echoi"
type textarea "echo"
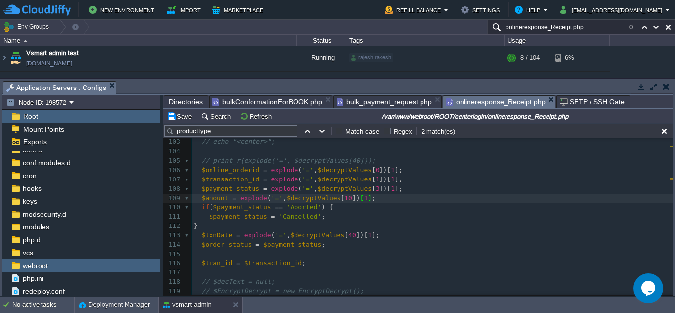
scroll to position [642, 0]
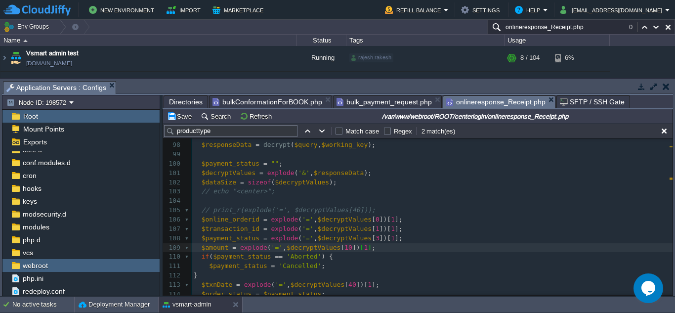
click at [292, 212] on span "// print_r(explode('=', $decryptValues[40]));" at bounding box center [288, 209] width 174 height 7
click at [284, 199] on pre "​" at bounding box center [432, 200] width 481 height 9
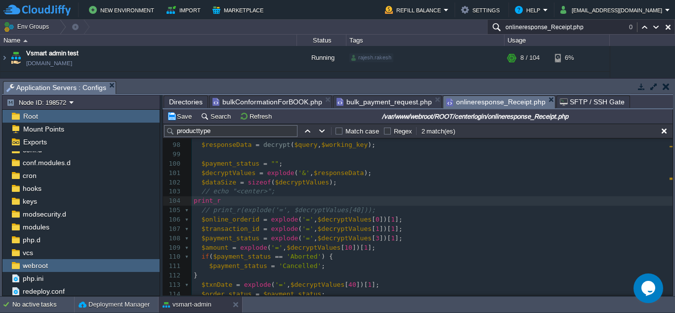
scroll to position [3, 32]
type textarea "print_r();"
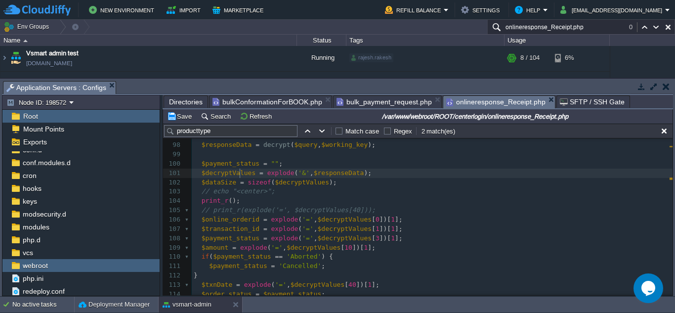
click at [238, 175] on span "$decryptValues" at bounding box center [228, 172] width 54 height 7
type textarea "$decryptValues"
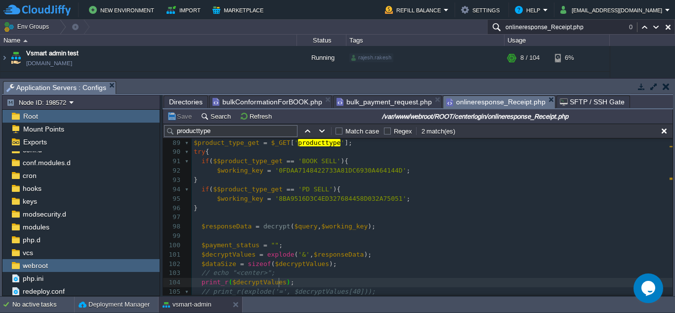
scroll to position [543, 0]
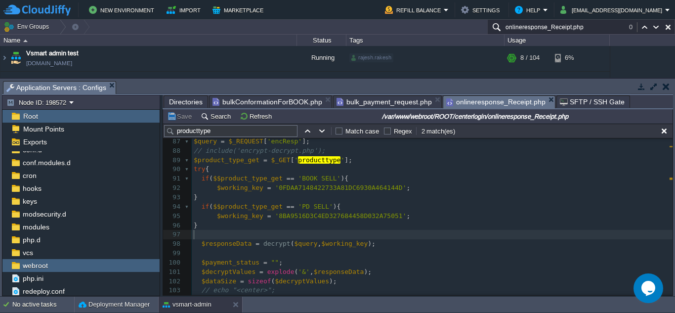
click at [241, 238] on pre "​" at bounding box center [432, 234] width 481 height 9
type textarea "echo $wro"
type textarea "ork;"
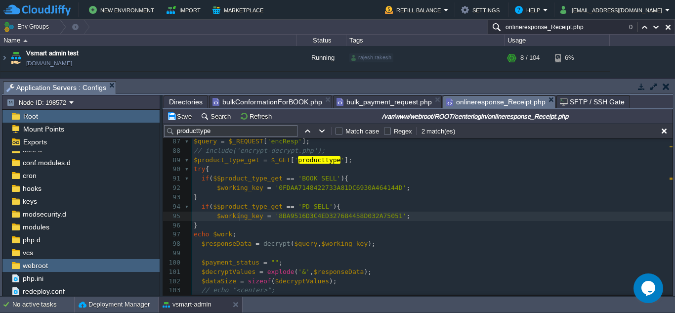
click at [239, 219] on span "$working_key" at bounding box center [240, 215] width 46 height 7
type textarea "$working_key"
click at [218, 234] on div "x } 71 ​ 72 if ( $mid == 'VSM186' ) { 73 include ( "dbcenter.php" ); 74 include…" at bounding box center [432, 248] width 481 height 521
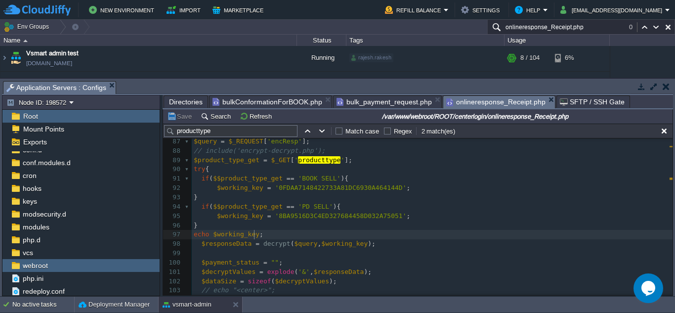
type textarea "$work"
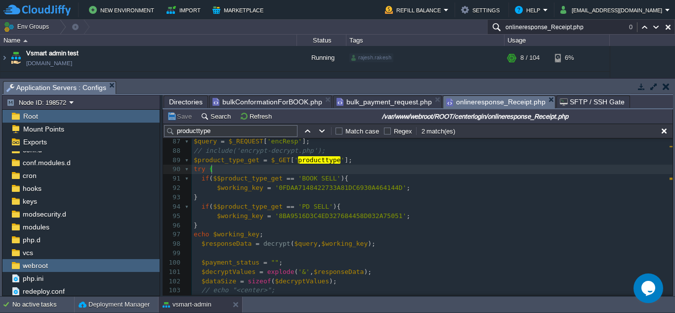
click at [261, 175] on pre "if ( $$product_type_get == 'BOOK SELL' ){" at bounding box center [432, 178] width 481 height 9
type textarea "{"
click at [261, 175] on pre "if ( $$product_type_get == 'BOOK SELL' ){" at bounding box center [432, 178] width 481 height 9
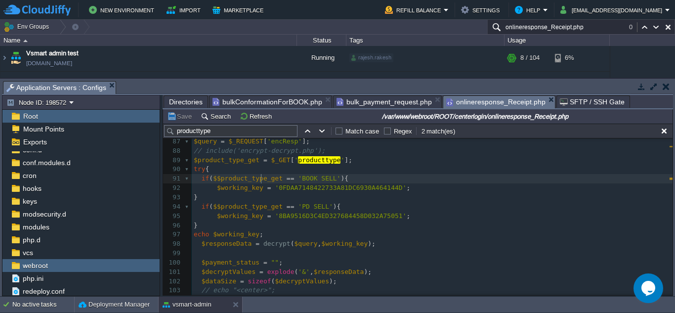
click at [261, 178] on div "x } 71 ​ 72 if ( $mid == 'VSM186' ) { 73 include ( "dbcenter.php" ); 74 include…" at bounding box center [432, 248] width 481 height 521
type textarea "$$product_type_get"
click at [231, 238] on div "x } 71 ​ 72 if ( $mid == 'VSM186' ) { 73 include ( "dbcenter.php" ); 74 include…" at bounding box center [432, 248] width 481 height 521
type textarea "echo $working_key;"
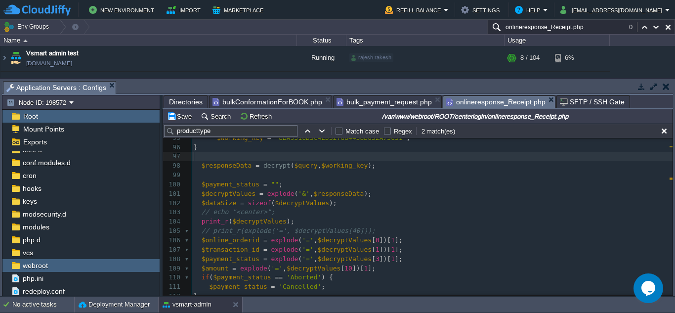
scroll to position [642, 0]
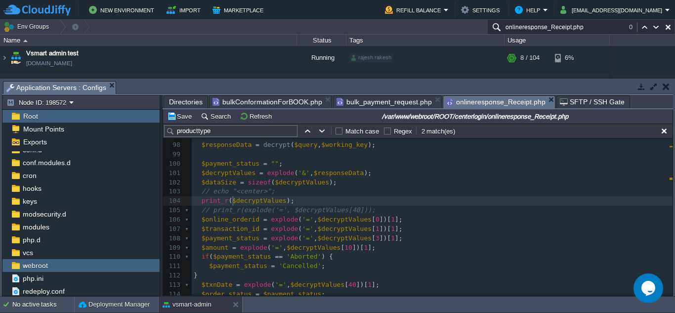
click at [232, 201] on span "$decryptValues" at bounding box center [259, 200] width 54 height 7
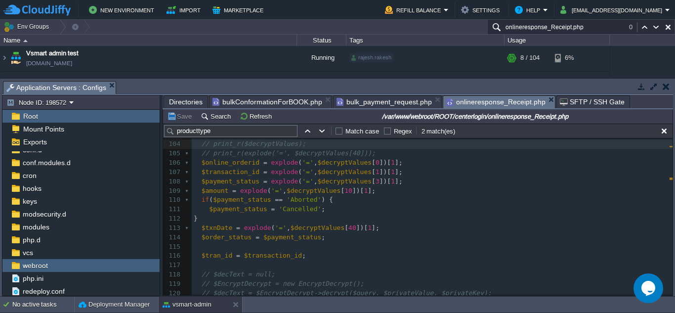
scroll to position [741, 0]
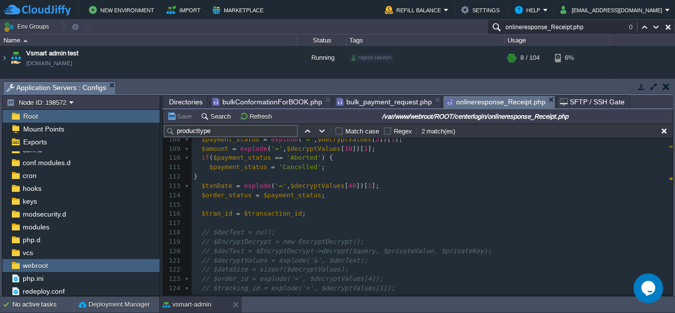
type textarea "//"
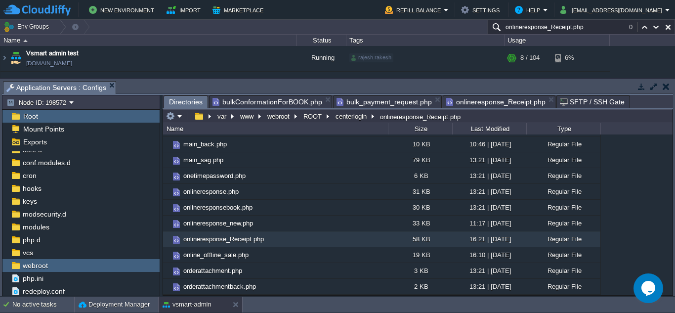
drag, startPoint x: 175, startPoint y: 105, endPoint x: 312, endPoint y: 14, distance: 164.9
click at [175, 103] on span "Directories" at bounding box center [186, 102] width 34 height 12
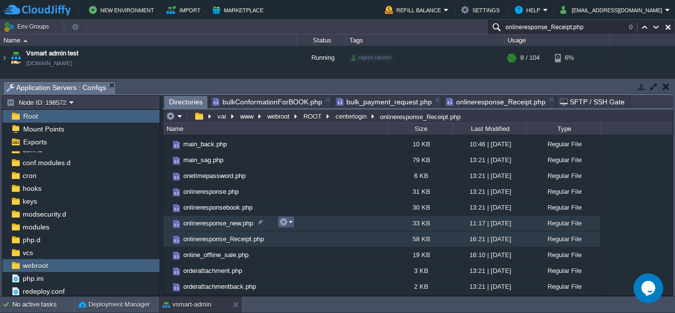
paste input "bulk_order_save_pd"
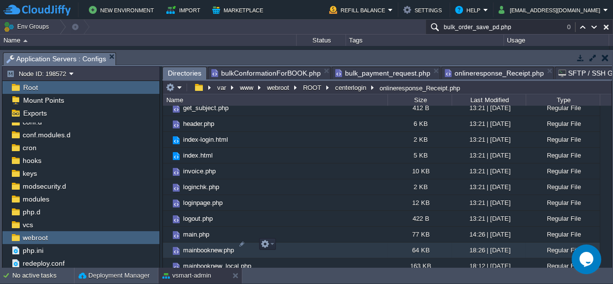
scroll to position [1562, 0]
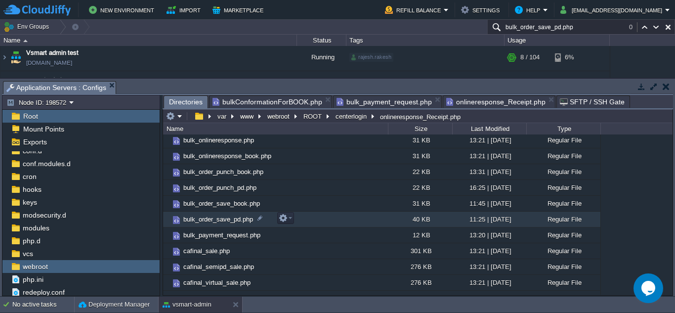
type input "bulk_order_save_pd.php"
click at [304, 217] on td "bulk_order_save_pd.php" at bounding box center [275, 219] width 225 height 16
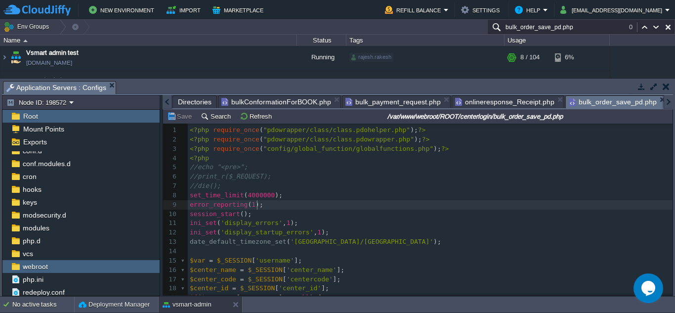
click at [314, 201] on pre "error_reporting ( 1 );" at bounding box center [430, 204] width 484 height 9
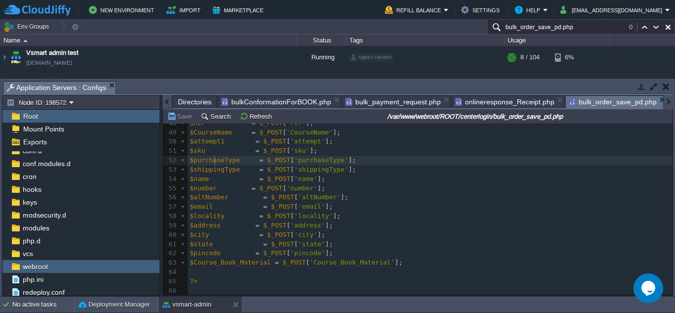
click at [216, 162] on div "569 error_reporting ( 1 ); 27 $_SESSION [ 'bulkorderid' ] = $bulkorderid ; 28 $…" at bounding box center [430, 151] width 484 height 456
type textarea "$purchaseType"
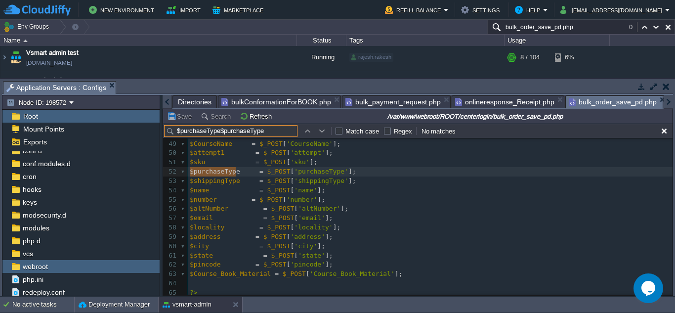
type input "$purchaseType"
click at [318, 132] on button "button" at bounding box center [322, 130] width 9 height 9
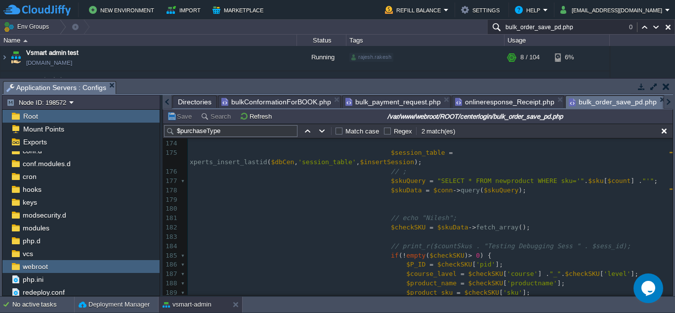
click at [374, 173] on div "x 163 <?php 164 $countSkus = count ( $sku ); 165 166 for ( $count = 0 ; $count …" at bounding box center [430, 213] width 484 height 372
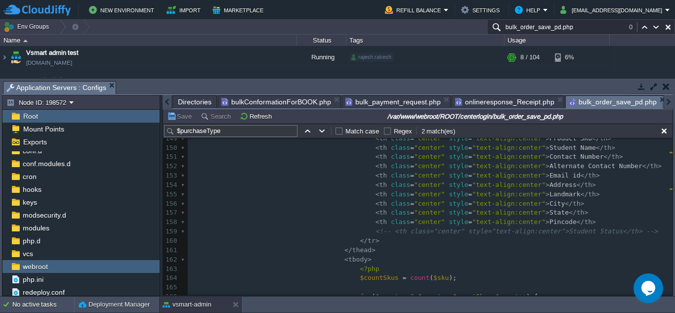
scroll to position [1332, 0]
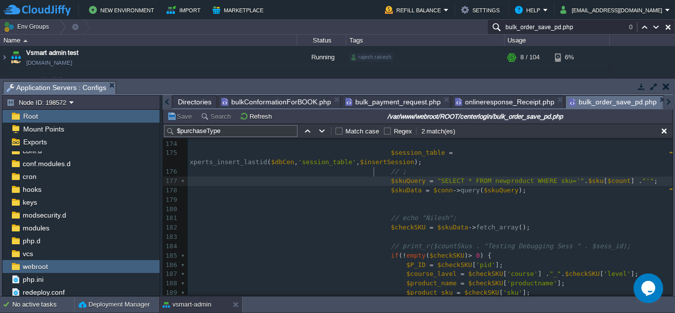
click at [403, 204] on pre "​" at bounding box center [430, 208] width 484 height 9
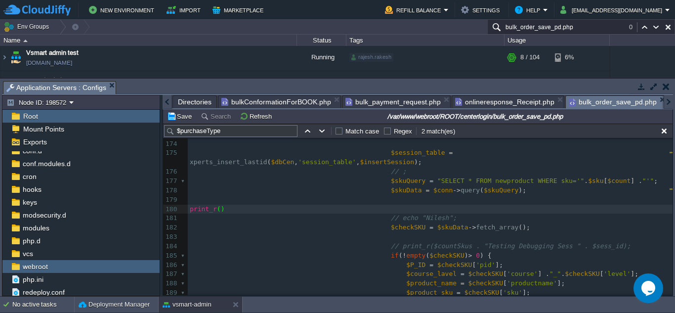
type textarea "print_r();"
click at [381, 174] on div "xxxxxxxxxx 148 < th class = "center" style = "text-align:center" > Sr.No. </ th…" at bounding box center [430, 158] width 484 height 540
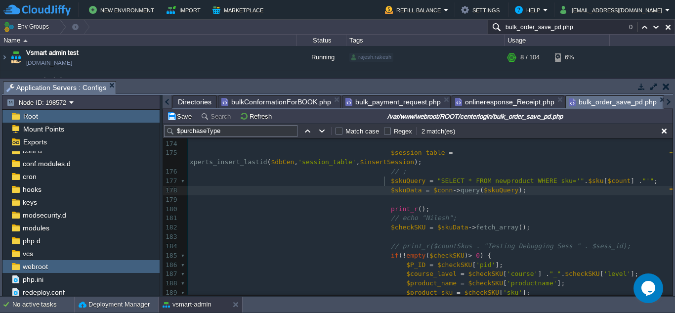
click at [384, 182] on div "xxxxxxxxxx 148 < th class = "center" style = "text-align:center" > Sr.No. </ th…" at bounding box center [430, 158] width 484 height 540
type textarea "$skuData"
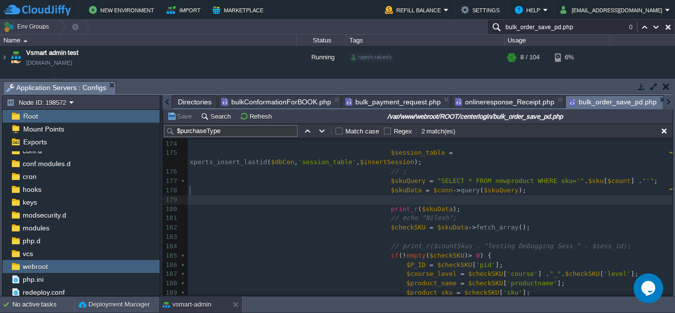
click at [378, 195] on pre "​" at bounding box center [430, 199] width 484 height 9
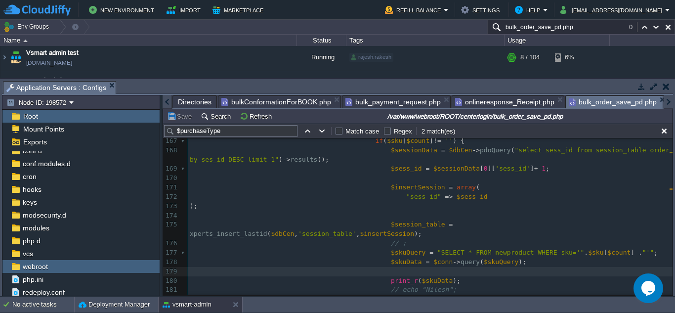
scroll to position [1571, 0]
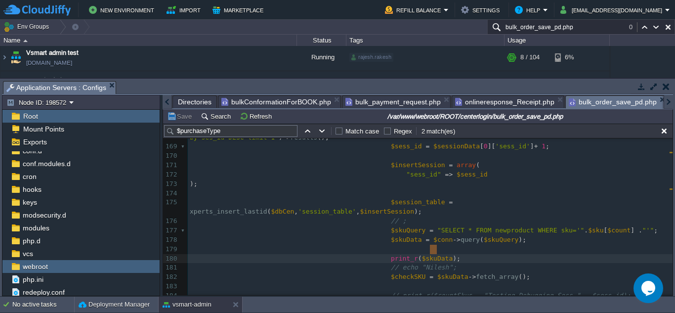
type textarea "print_r($skuData);"
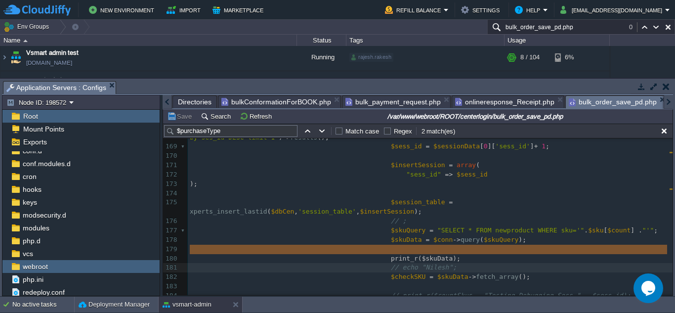
click at [408, 216] on pre "// ;" at bounding box center [430, 220] width 484 height 9
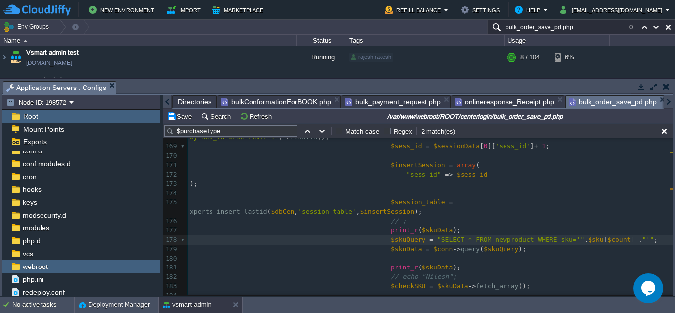
click at [560, 230] on div "xxxxxxxxxx 148 < th class = "center" style = "text-align:center" > Sr.No. </ th…" at bounding box center [430, 211] width 484 height 549
type textarea "$sku[$count]"
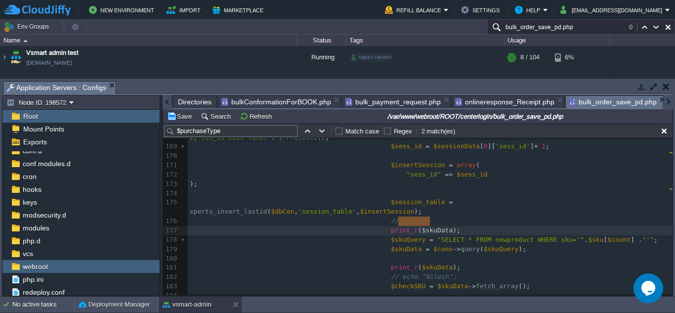
type textarea "$skuData"
click at [453, 263] on pre "print_r ( $skuData );" at bounding box center [430, 267] width 484 height 9
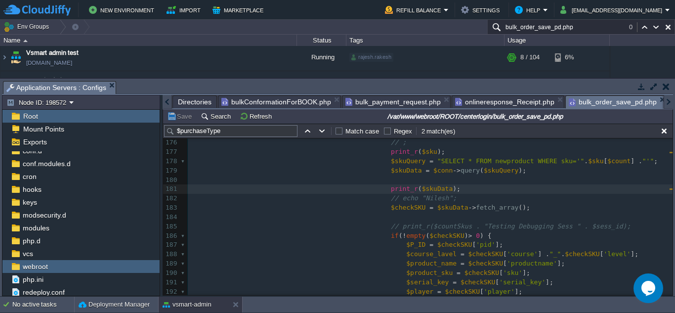
scroll to position [1669, 0]
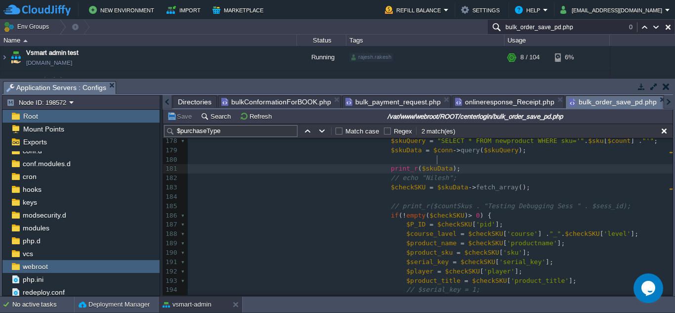
click at [464, 248] on span "$checkSKU" at bounding box center [481, 251] width 35 height 7
type textarea "$checkSKU"
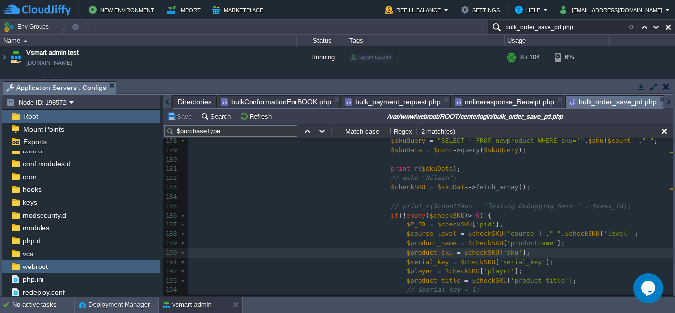
type textarea "$checkSKU['sku']"
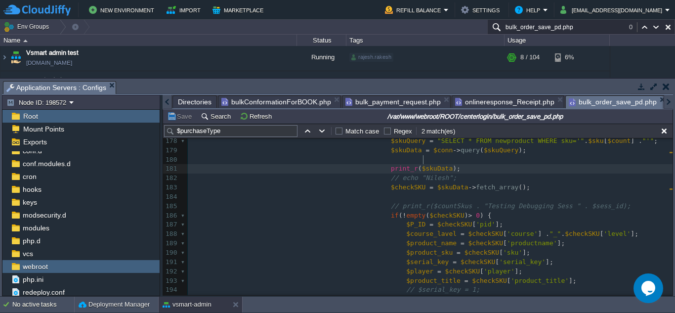
click at [423, 162] on div "xxxxxxxxxx 169 $sess_id = $sessionData [ 0 ][ 'sess_id' ] + 1 ; 170 ​ 171 $inse…" at bounding box center [430, 224] width 484 height 363
type textarea "$skuData"
paste textarea
type textarea "print_r($checkSKU['sku']);"
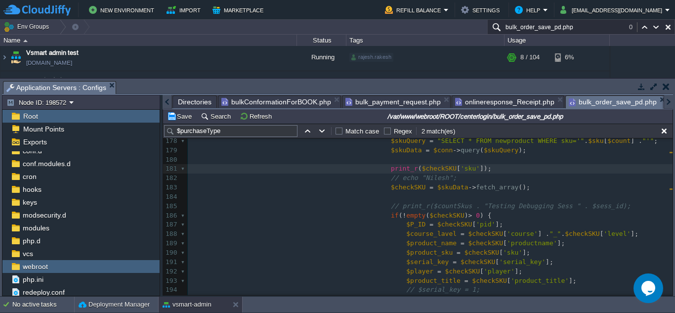
type textarea "print_r($checkSKU['sku']);"
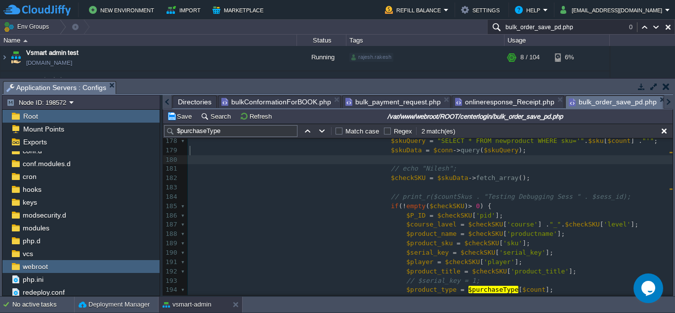
click at [471, 183] on pre "​" at bounding box center [430, 187] width 484 height 9
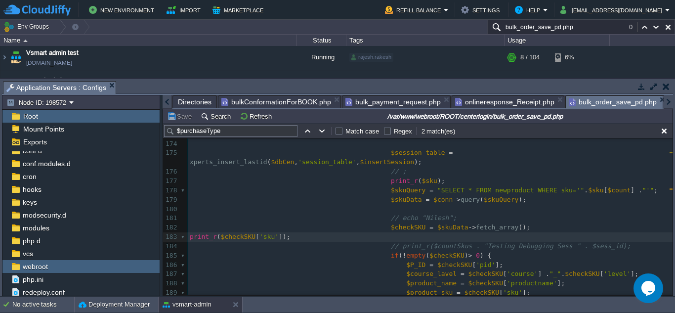
scroll to position [1571, 0]
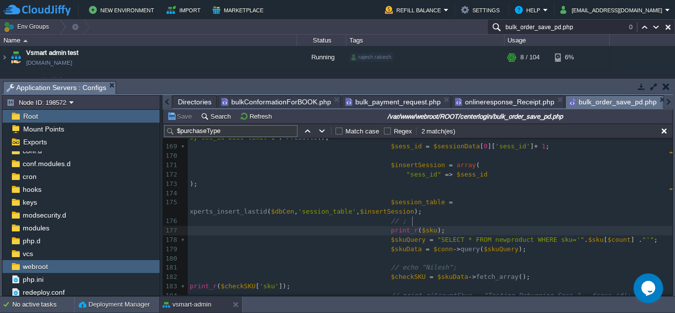
click at [422, 226] on span "$sku" at bounding box center [429, 229] width 15 height 7
type textarea "//"
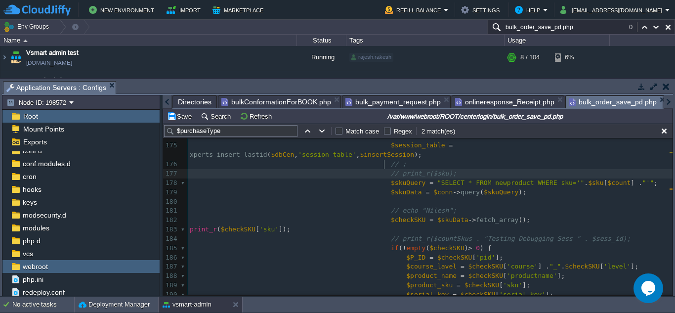
scroll to position [1620, 0]
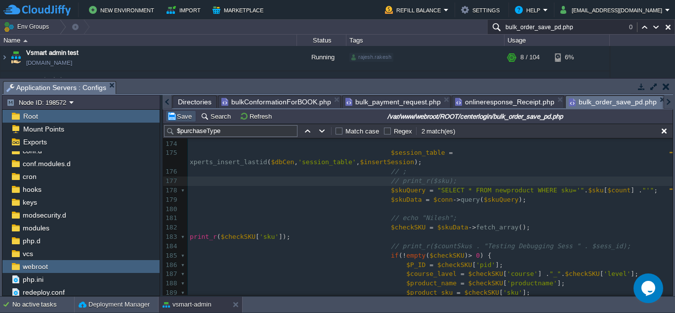
click at [183, 115] on button "Save" at bounding box center [181, 116] width 28 height 9
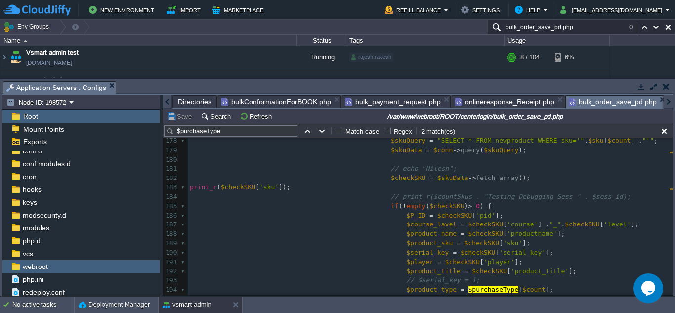
click at [301, 183] on pre "print_r ( $checkSKU [ 'sku' ]);" at bounding box center [430, 187] width 484 height 9
type textarea "print_r($checkSKU['sku']);"
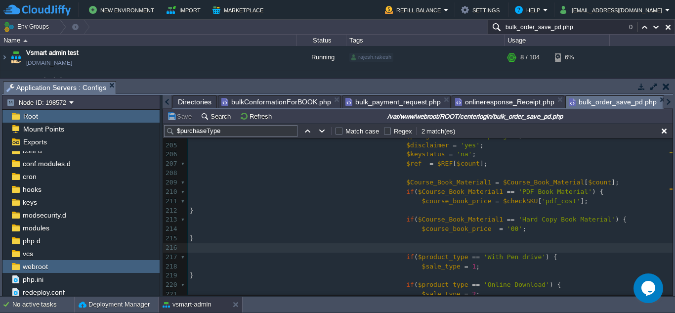
click at [411, 246] on pre "​" at bounding box center [430, 247] width 484 height 9
paste textarea "']"
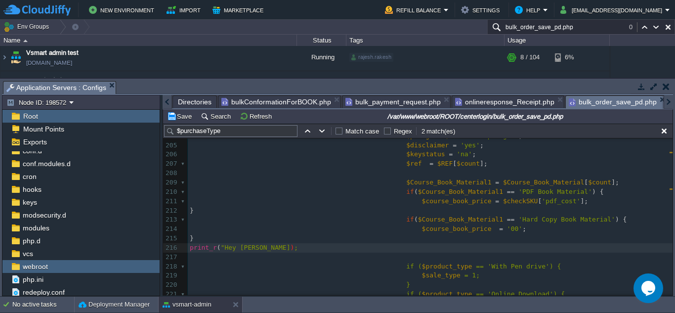
type textarea ""Hey Nilesh""
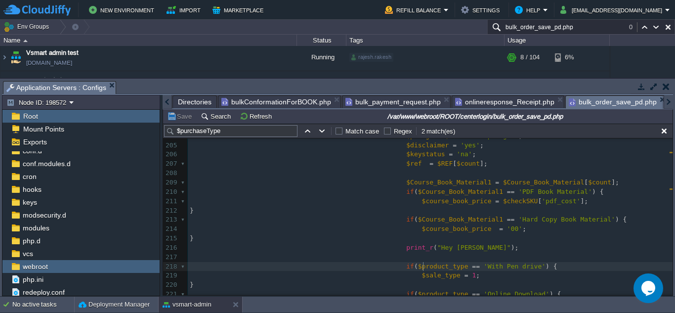
click at [423, 265] on div "xxxxxxxxxx // print_r($countSkus . "Testing Debugging Sess " . $sess_id); 189 $…" at bounding box center [430, 201] width 484 height 438
type textarea "$product_type"
type input "$product_type"
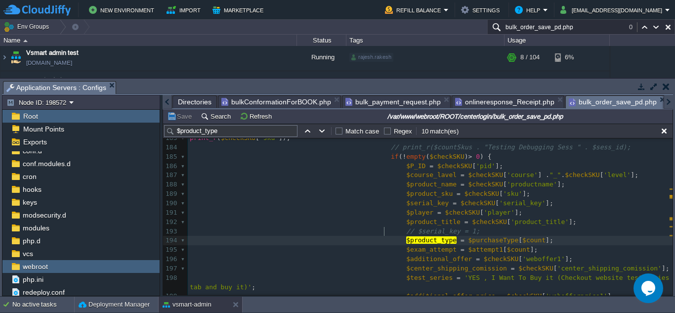
click at [385, 230] on div "xxxxxxxxxx VALUES ( ' $order_date ', ' $course_lavel ', ' $product_name ', ' $p…" at bounding box center [430, 217] width 484 height 354
type textarea "echo"
click at [448, 218] on div "xxxxxxxxxx VALUES ( ' $order_date ', ' $course_lavel ', ' $product_name ', ' $p…" at bounding box center [430, 217] width 484 height 354
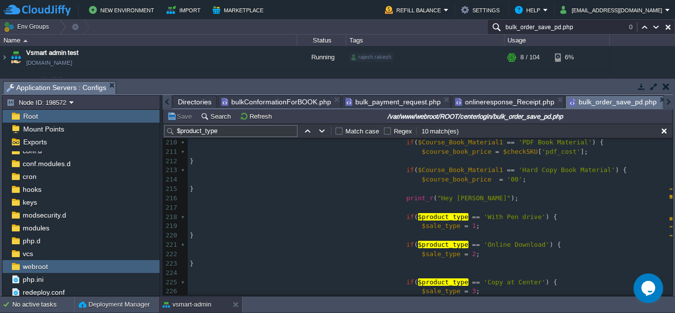
click at [488, 201] on pre "print_r ( "Hey Nilesh" );" at bounding box center [430, 198] width 484 height 9
type textarea "print_r("Hey Nilesh");"
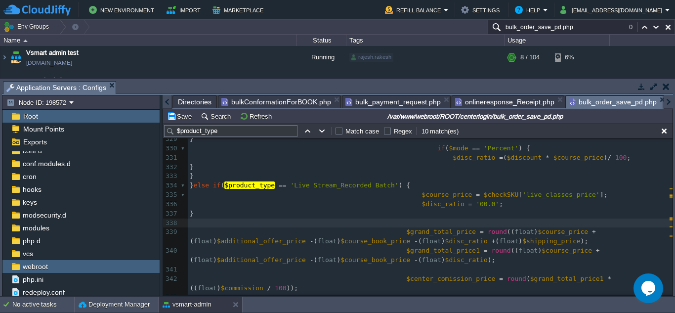
click at [442, 221] on pre "​" at bounding box center [430, 222] width 484 height 9
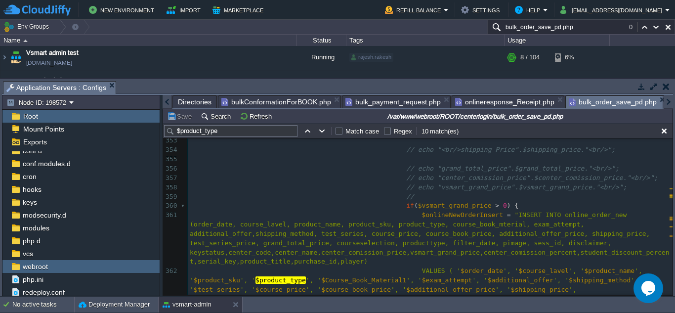
scroll to position [3379, 0]
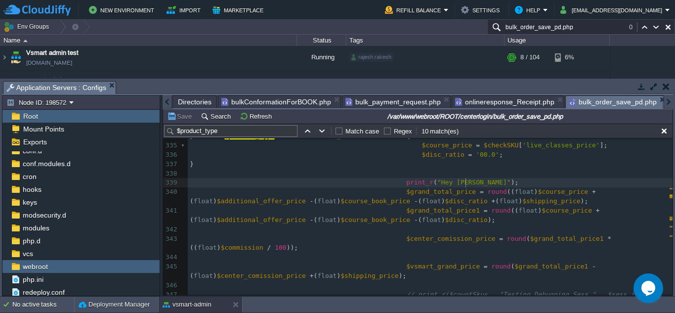
type textarea "print_r("Hey Nilesh");"
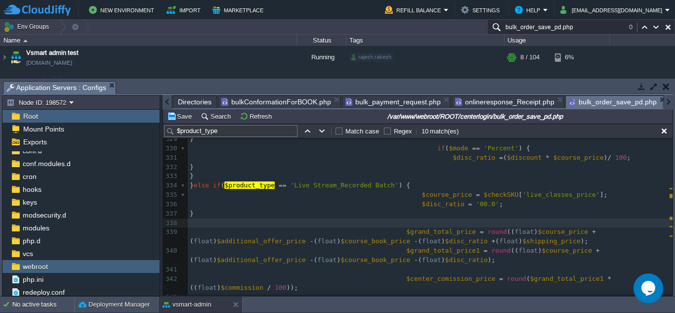
type textarea "print_r("Hey Nilesh");"
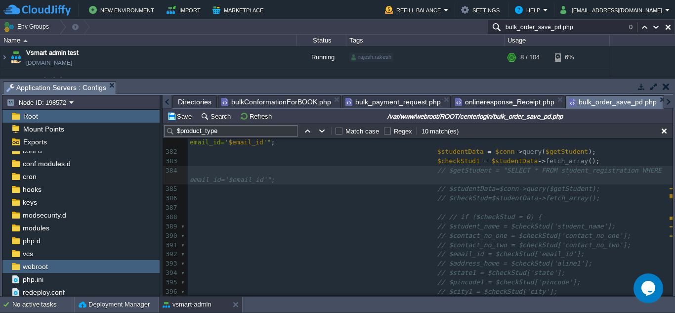
click at [569, 167] on span "// $getStudent = "SELECT * FROM student_registration WHERE email_id='$email_id'…" at bounding box center [428, 174] width 476 height 17
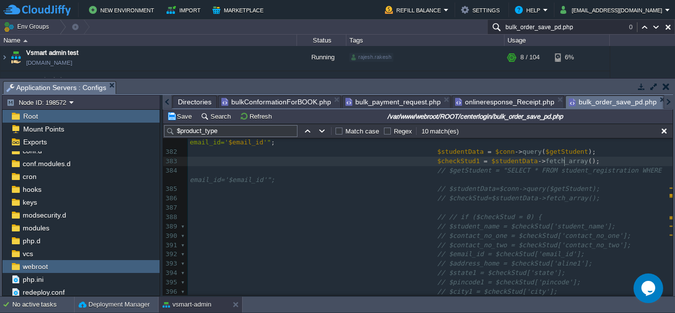
click at [588, 162] on span "();" at bounding box center [593, 160] width 11 height 7
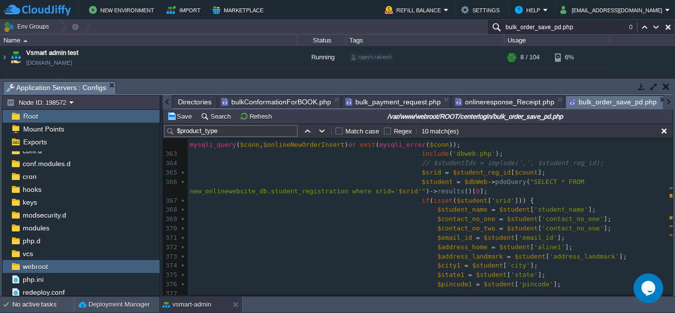
click at [401, 174] on div "xxxxxxxxxx 354 ​ 355 // echo "grand_total_price".$grand_total_price."<br/>"; 35…" at bounding box center [430, 279] width 484 height 633
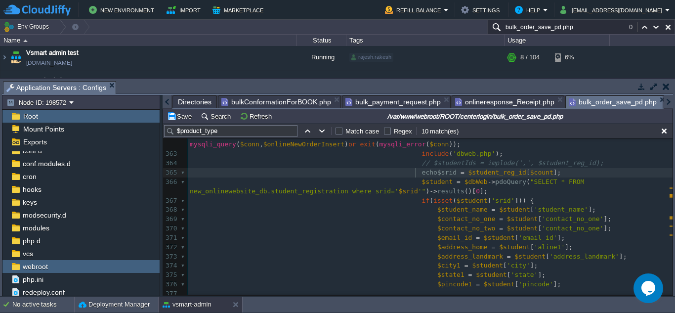
type textarea "echo"
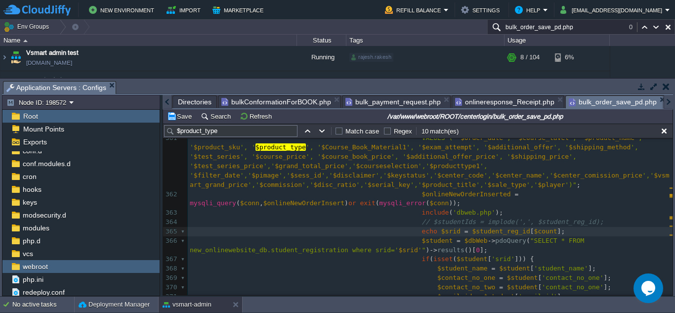
click at [432, 199] on pre "$onlineNewOrderInserted = mysqli_query ( $conn , $onlineNewOrderInsert ) or exi…" at bounding box center [430, 199] width 484 height 19
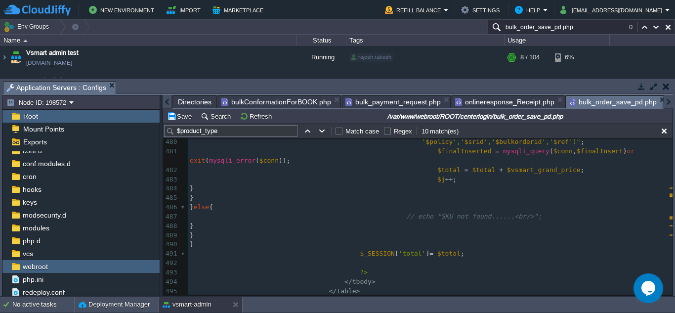
click at [437, 199] on div "xxxxxxxxxx print_r ( "Hey Nilesh" ); 468 $save_above_info = "yes" ; 469 $policy…" at bounding box center [430, 147] width 484 height 428
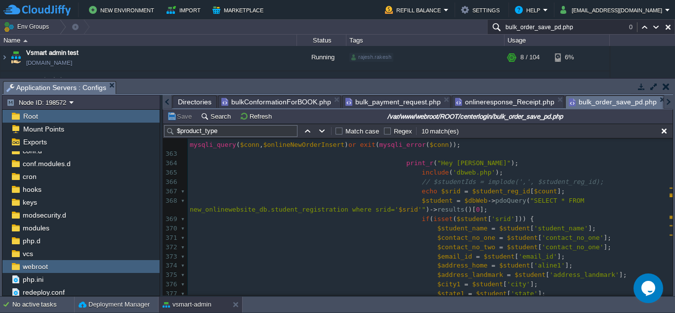
click at [419, 194] on div "xxxxxxxxxx echo "SKU not found......<br/>" ; 350 // echo "<br/>disc_ratio Price…" at bounding box center [430, 205] width 484 height 559
click at [535, 193] on div "xxxxxxxxxx echo "SKU not found......<br/>" ; 350 // echo "<br/>disc_ratio Price…" at bounding box center [430, 205] width 484 height 559
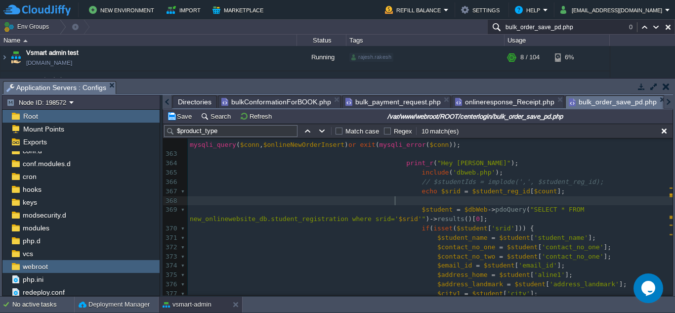
type textarea "br"
type textarea "echo "";"
type textarea "<br/>"
type textarea "echo "<br/>";"
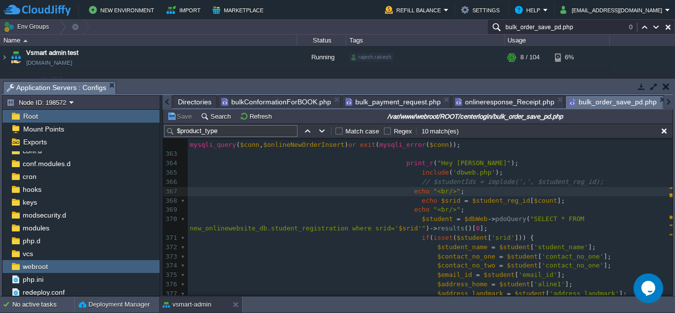
click at [472, 201] on span "$student_reg_id" at bounding box center [501, 200] width 58 height 7
type textarea "$student_reg_id"
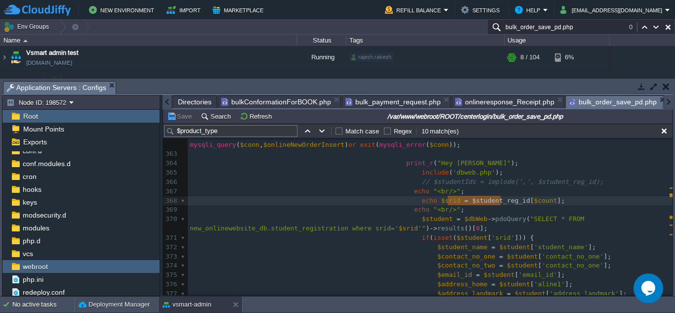
type input "$student_reg_id"
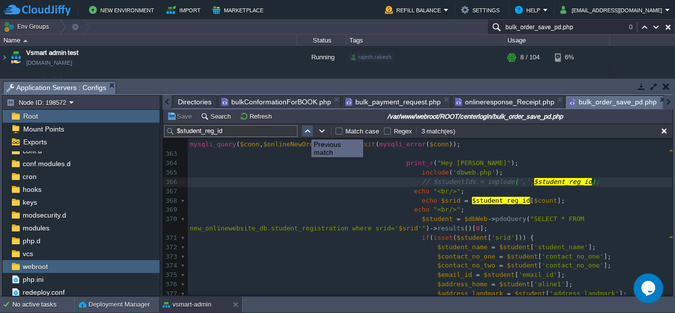
click at [304, 130] on button "button" at bounding box center [307, 130] width 9 height 9
type textarea "$student_reg_id"
click at [304, 130] on button "button" at bounding box center [307, 130] width 9 height 9
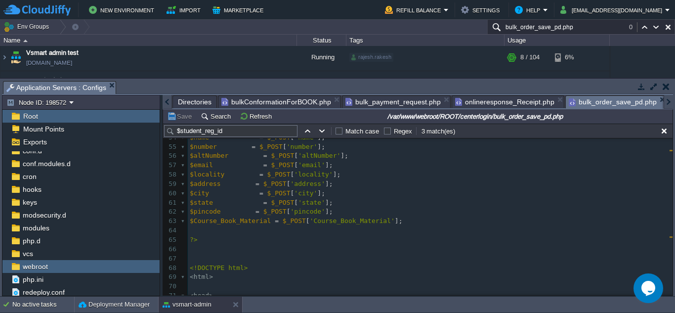
scroll to position [549, 0]
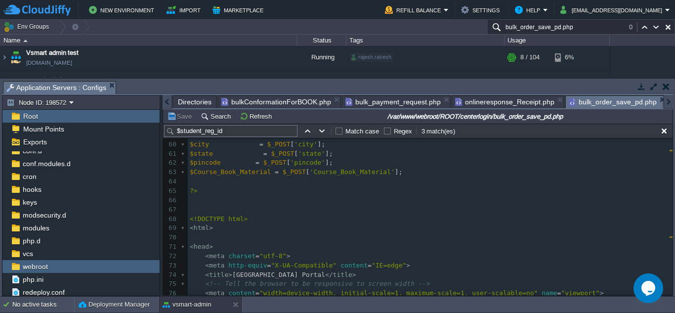
click at [414, 185] on pre "​" at bounding box center [430, 181] width 484 height 9
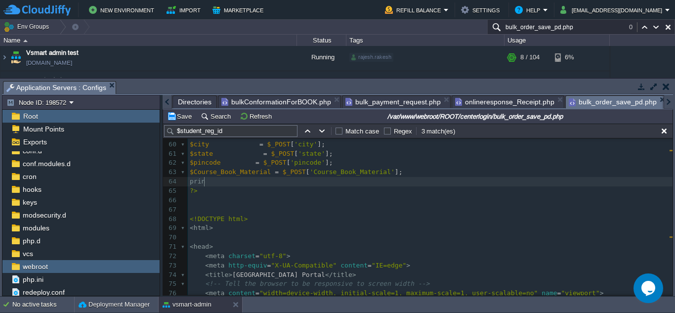
scroll to position [3, 17]
type textarea "print_r();"
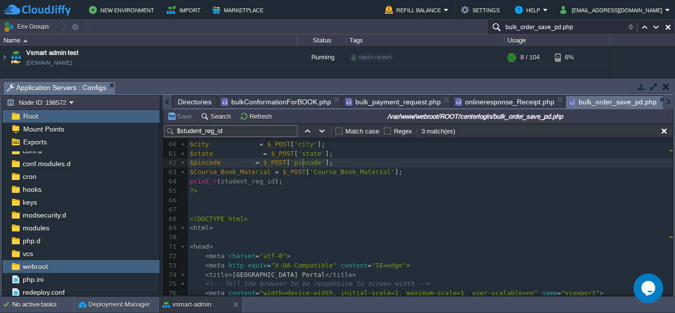
click at [301, 162] on span "'pincode'" at bounding box center [307, 162] width 35 height 7
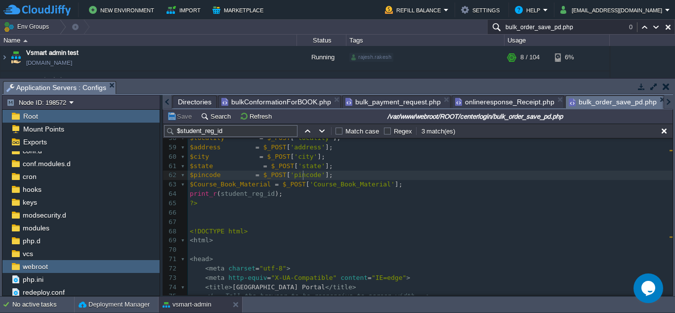
scroll to position [550, 0]
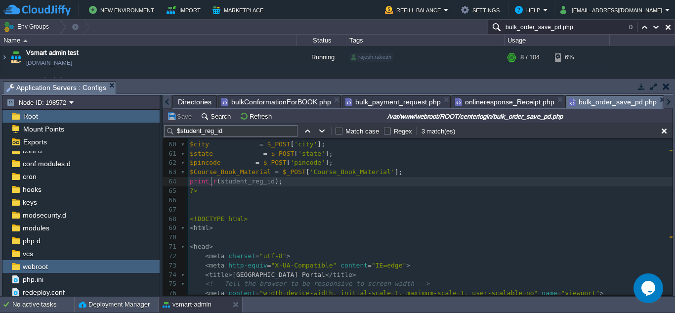
click at [212, 182] on div "xxxxxxxxxx echo "SKU not found......<br/>" ; 33 ​ 34 $insertdata = array ( 35 "…" at bounding box center [430, 134] width 484 height 493
click at [226, 185] on div "xxxxxxxxxx echo "SKU not found......<br/>" ; 33 ​ 34 $insertdata = array ( 35 "…" at bounding box center [430, 134] width 484 height 493
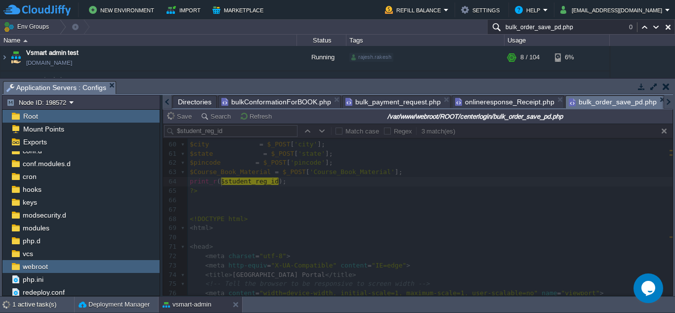
type textarea "$"
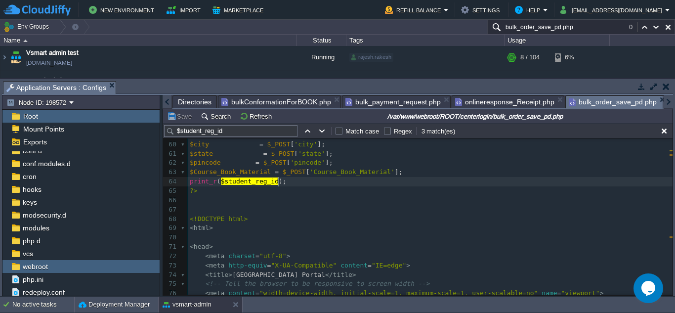
click at [281, 179] on div "xxxxxxxxxx echo "SKU not found......<br/>" ; 33 ​ 34 $insertdata = array ( 35 "…" at bounding box center [430, 134] width 484 height 493
click at [318, 133] on button "button" at bounding box center [322, 130] width 9 height 9
type textarea "$student_reg_id"
click at [318, 133] on button "button" at bounding box center [322, 130] width 9 height 9
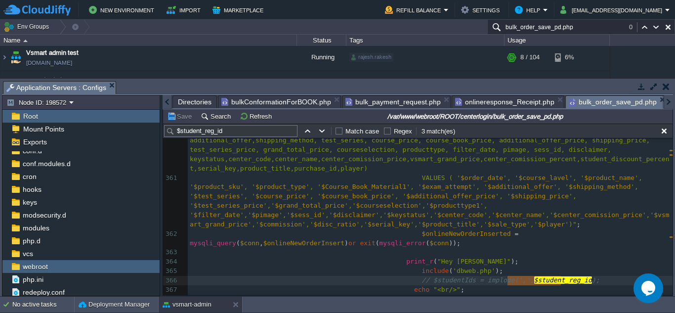
scroll to position [3543, 0]
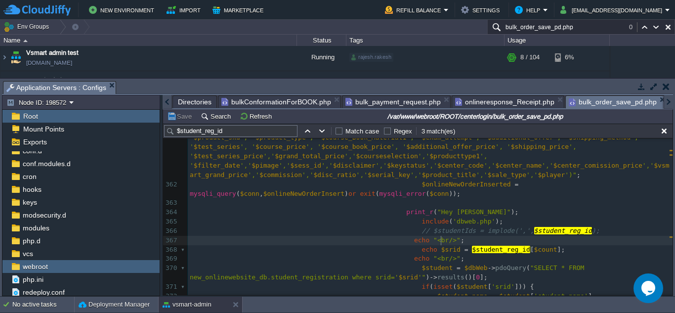
click at [444, 237] on div "xxxxxxxxxx echo "SKU not found......<br/>" ; 350 // echo "<br/>disc_ratio Price…" at bounding box center [430, 179] width 484 height 409
click at [583, 229] on pre "// $studentIds = implode(',', $student_reg_id );" at bounding box center [430, 230] width 484 height 9
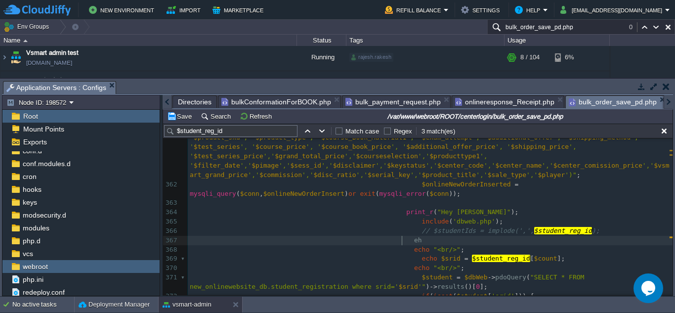
type textarea "ehc"
type textarea "cho """
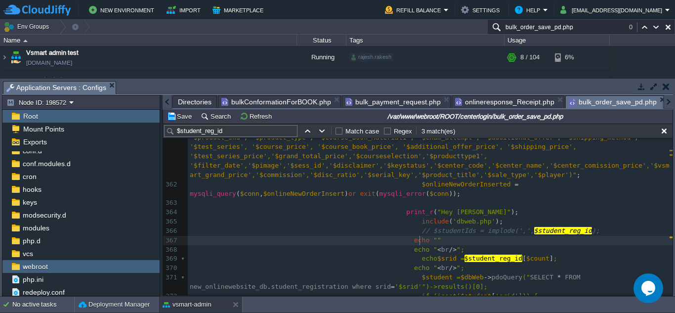
scroll to position [3, 21]
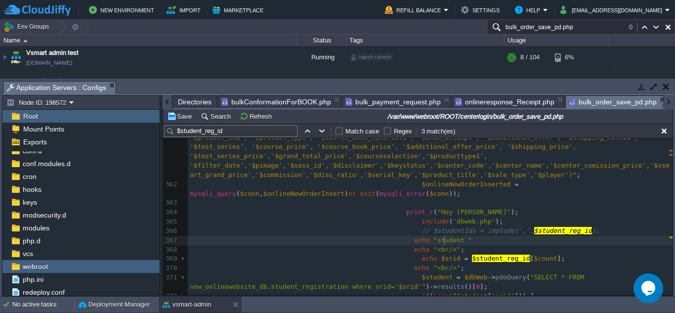
type textarea "student -"
type textarea "."
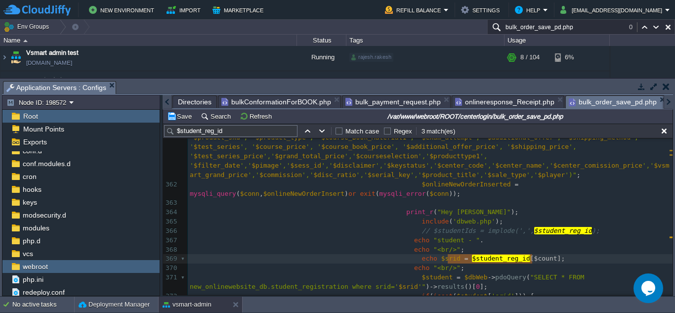
type textarea "$student_reg_id[$count]"
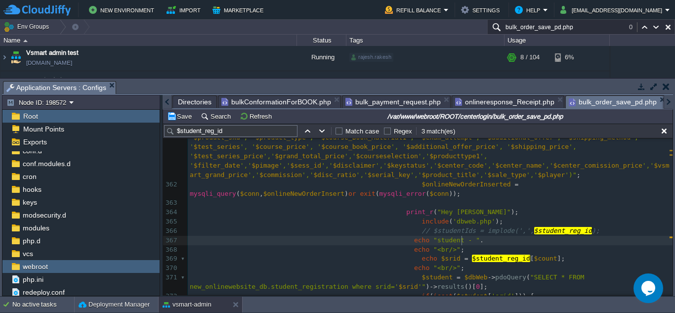
paste textarea ";"
type textarea ";"
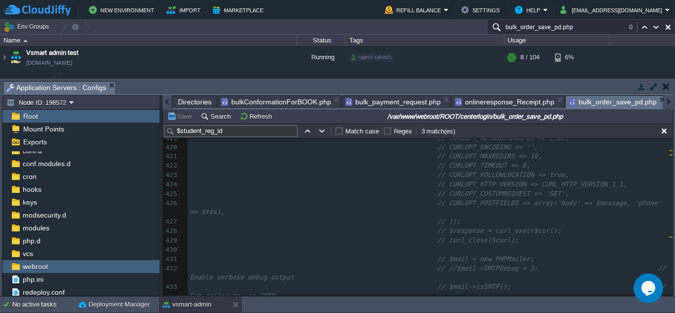
scroll to position [4349, 0]
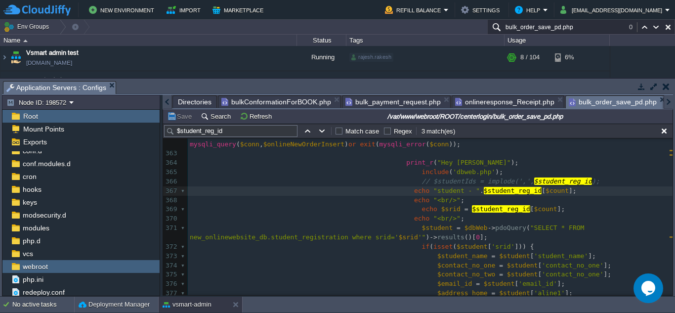
click at [431, 162] on div "xxxxxxxxxx 352 ​ 353 // echo "<br/>shipping Price".$shipping_price."<br/>"; 354…" at bounding box center [430, 214] width 484 height 540
type textarea "Hey"
type textarea "print_r(" Nilesh");"
type textarea "include('dbweb.php');"
type textarea "// $studentIds = implode(',', $student_reg_id);"
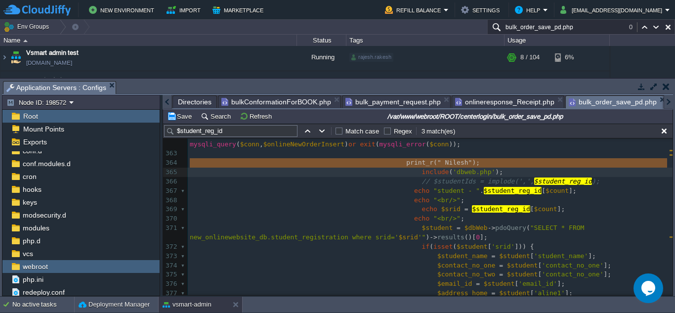
type textarea "Hey"
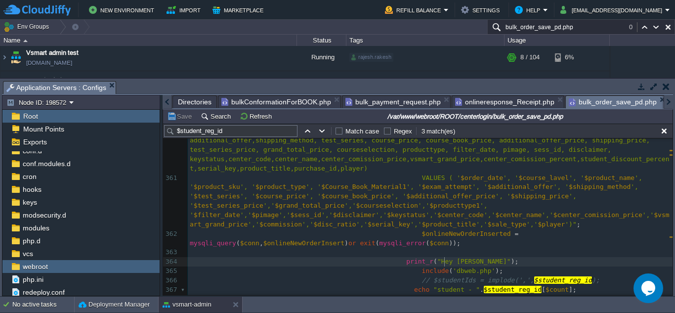
click at [444, 259] on div at bounding box center [444, 261] width 0 height 9
type textarea "print_r("Hey Nilesh");"
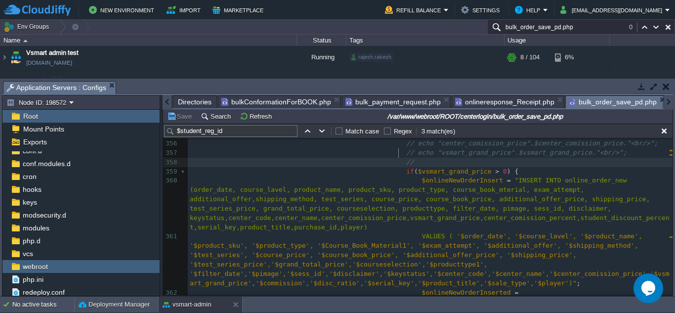
click at [429, 158] on pre "//" at bounding box center [430, 162] width 484 height 9
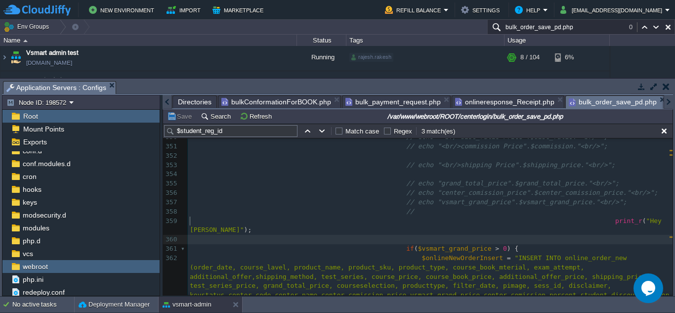
click at [438, 235] on pre "​" at bounding box center [430, 239] width 484 height 9
click at [440, 244] on span "$vsmart_grand_price" at bounding box center [455, 247] width 74 height 7
type textarea "$vsmart_grand_price"
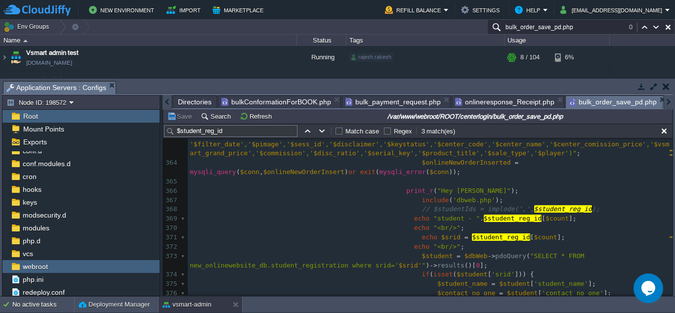
click at [454, 214] on span ""student - "" at bounding box center [456, 217] width 46 height 7
click at [472, 233] on span "$student_reg_id" at bounding box center [501, 236] width 58 height 7
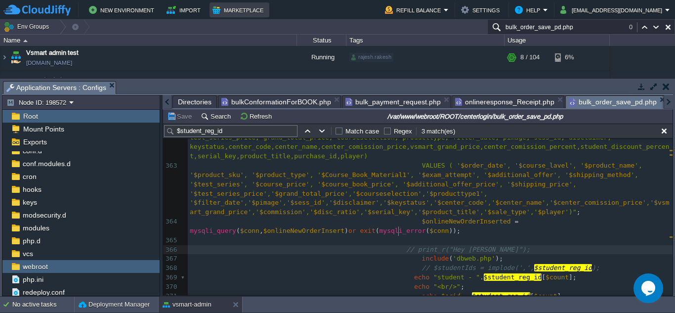
type textarea "//"
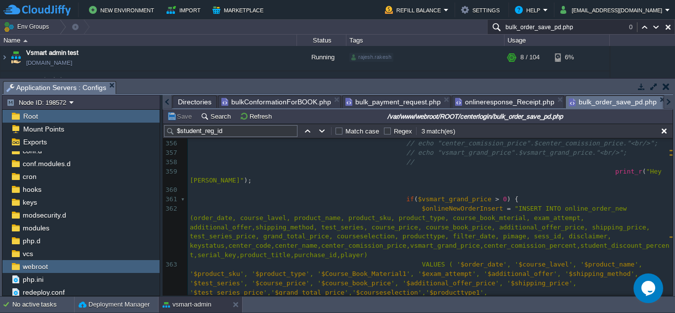
click at [453, 195] on span "$vsmart_grand_price" at bounding box center [455, 198] width 74 height 7
type textarea "$vsmart_grand_price"
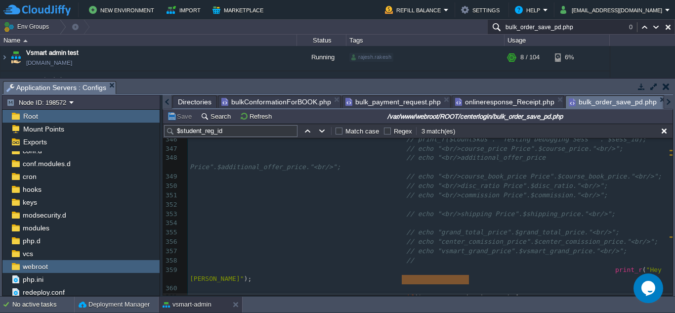
scroll to position [3346, 0]
type input "$vsmart_grand_price"
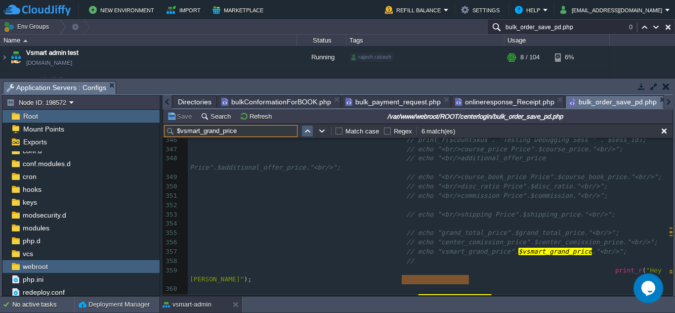
click at [305, 133] on button "button" at bounding box center [307, 130] width 9 height 9
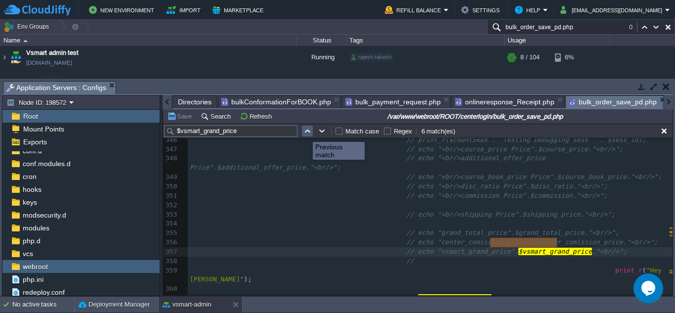
click at [305, 133] on button "button" at bounding box center [307, 130] width 9 height 9
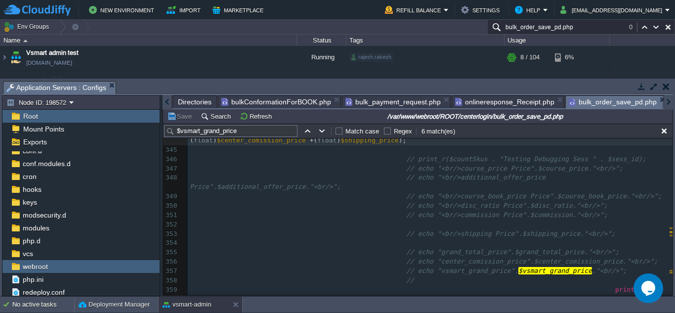
scroll to position [3375, 0]
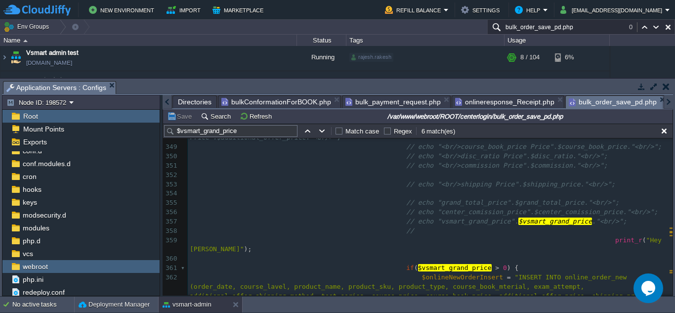
click at [479, 217] on span "// echo "vsmart_grand_price"." at bounding box center [462, 220] width 112 height 7
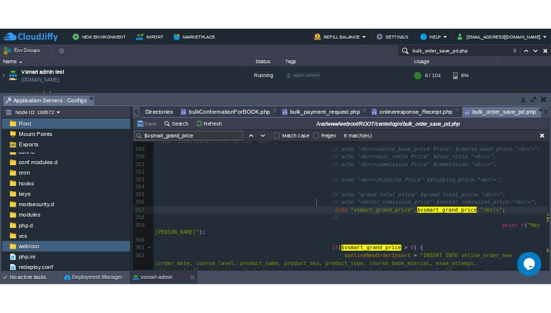
scroll to position [3376, 0]
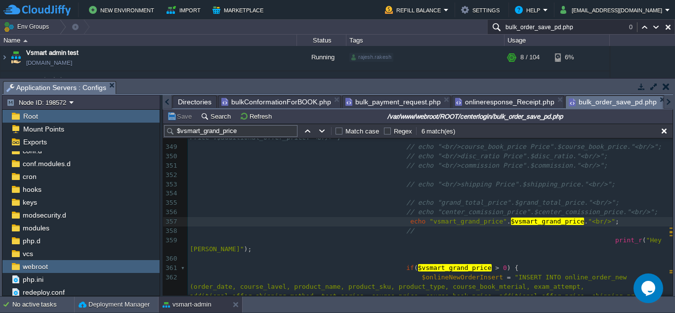
click at [396, 194] on div "xxxxxxxxxx VALUES (' $fo_date ',' $sess_id ',' $vsmart_grand_price ',' $order_t…" at bounding box center [430, 193] width 484 height 549
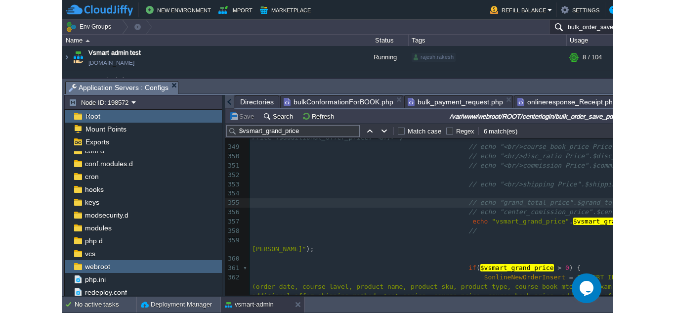
scroll to position [0, 111]
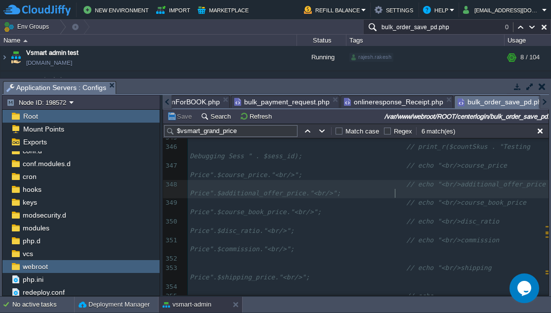
click at [396, 193] on div "xxxxxxxxxx 330 if ( $mode == 'Percent' ) { 331 $disc_ratio = ( $discount * $cou…" at bounding box center [368, 282] width 361 height 726
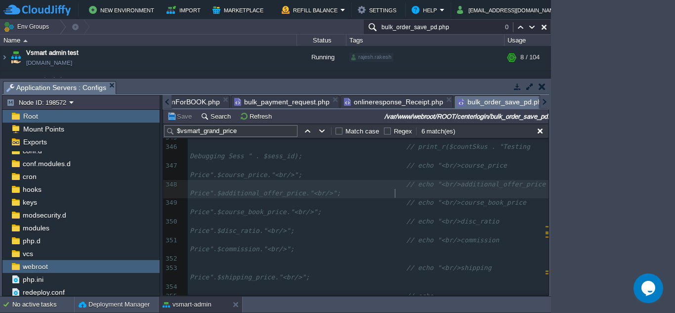
scroll to position [0, 58]
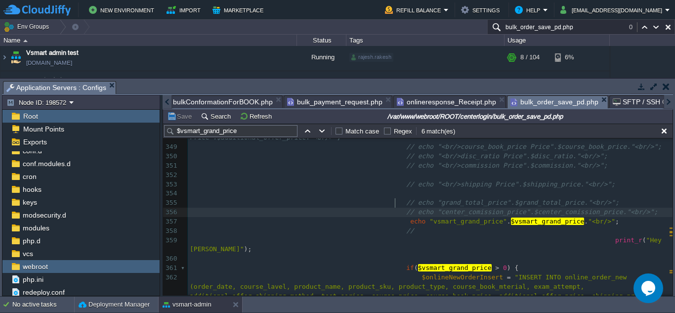
click at [406, 208] on span "// echo "center_comission_price".$center_comission_price."<br/>";" at bounding box center [531, 211] width 251 height 7
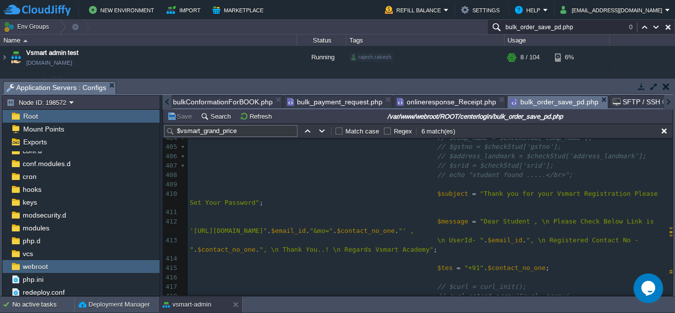
scroll to position [3841, 0]
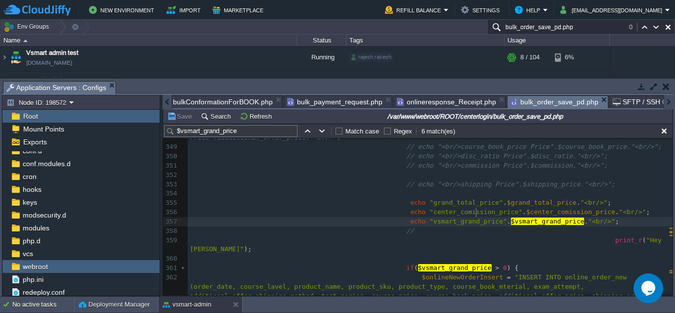
click at [476, 213] on div "xxxxxxxxxx 339 $grand_total_price = round (( float ) $course_price + ( float ) …" at bounding box center [430, 239] width 484 height 475
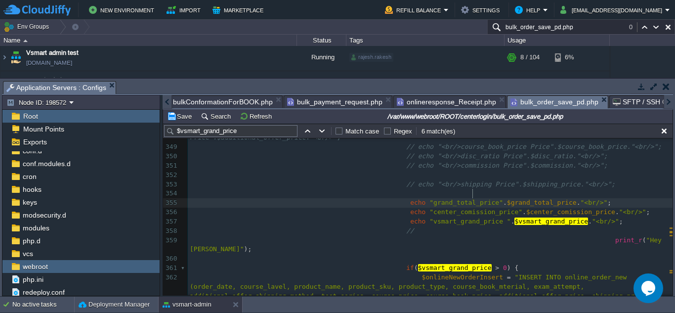
click at [473, 193] on div "xxxxxxxxxx VALUES (' $fo_date ',' $sess_id ',' $vsmart_grand_price ',' $order_t…" at bounding box center [430, 239] width 484 height 475
click at [490, 202] on div "xxxxxxxxxx VALUES (' $fo_date ',' $sess_id ',' $vsmart_grand_price ',' $order_t…" at bounding box center [430, 239] width 484 height 475
click at [469, 205] on div "xxxxxxxxxx VALUES (' $fo_date ',' $sess_id ',' $vsmart_grand_price ',' $order_t…" at bounding box center [430, 239] width 484 height 475
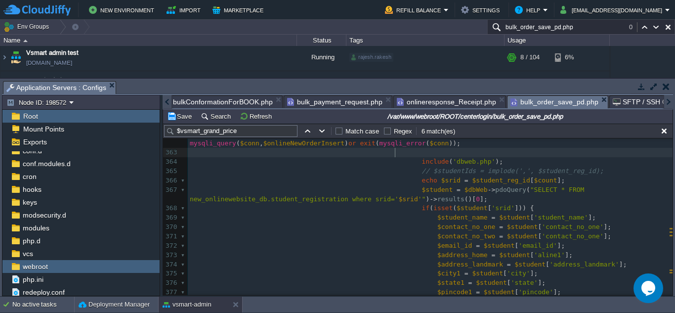
scroll to position [1874, 0]
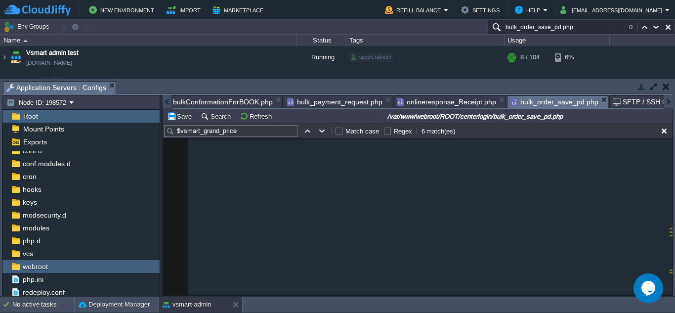
type textarea "print_r("Hey Nilesh");"
type textarea "$checkSKU['sku']"
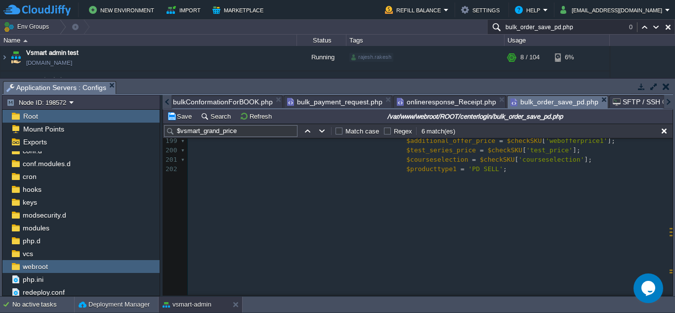
scroll to position [1649, 0]
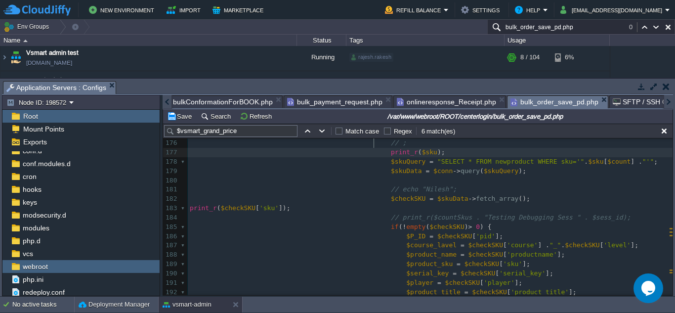
type textarea "$skuData"
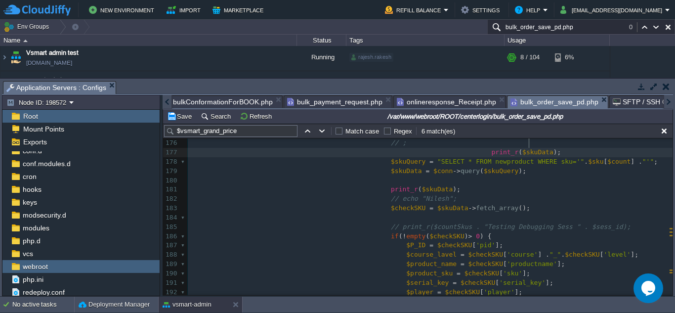
scroll to position [1640, 0]
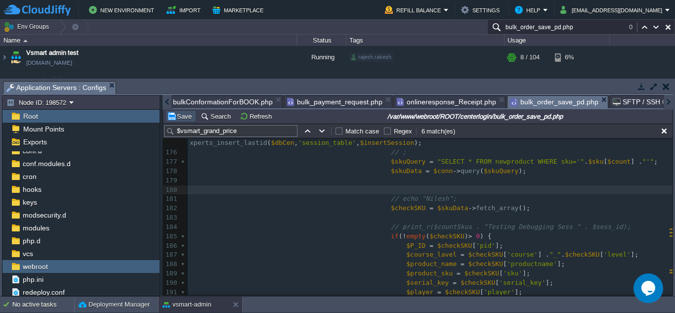
click at [187, 120] on button "Save" at bounding box center [181, 116] width 28 height 9
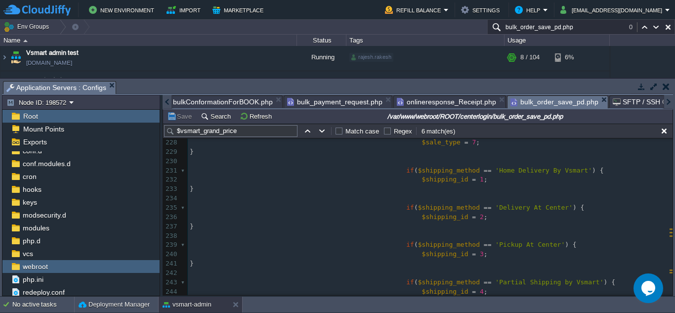
scroll to position [2159, 0]
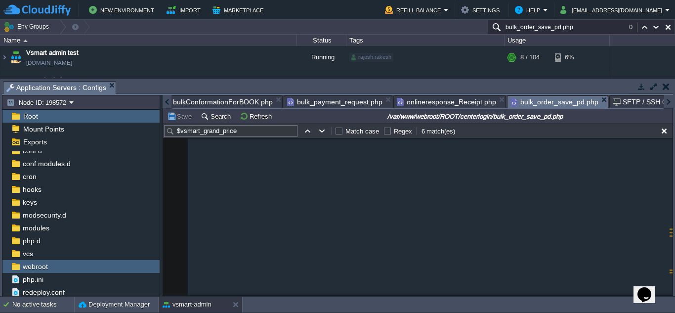
scroll to position [2973, 0]
